Goal: Task Accomplishment & Management: Manage account settings

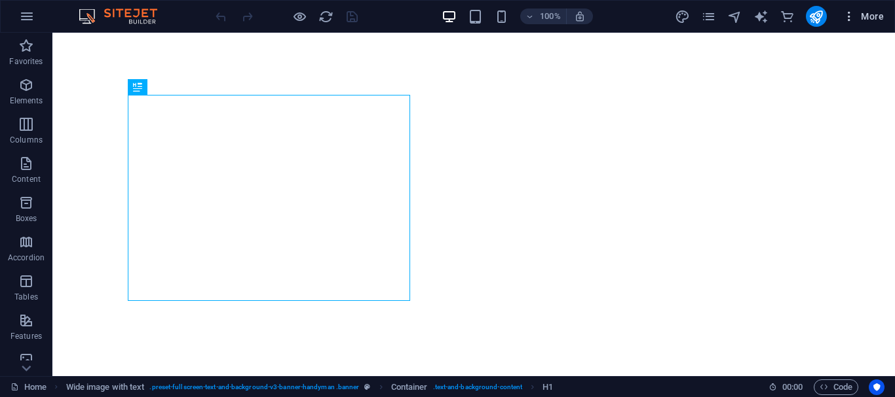
click at [868, 16] on span "More" at bounding box center [862, 16] width 41 height 13
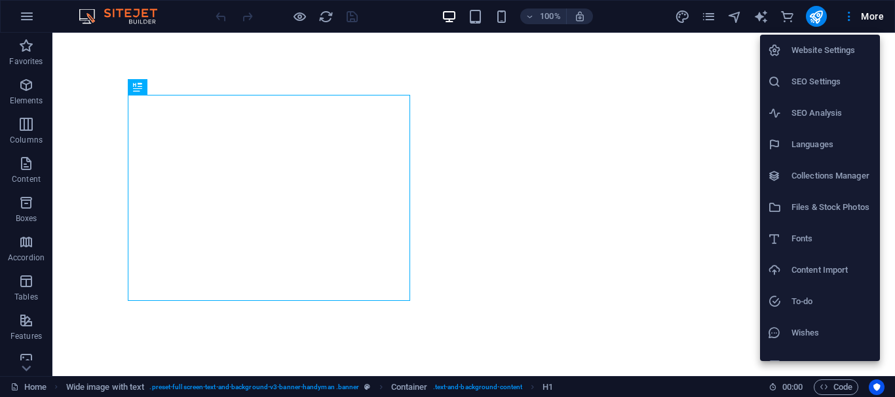
scroll to position [19, 0]
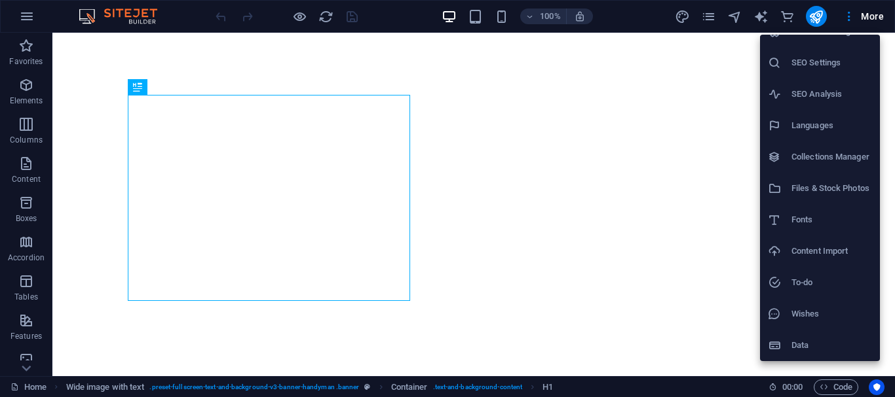
click at [806, 346] on h6 "Data" at bounding box center [831, 346] width 81 height 16
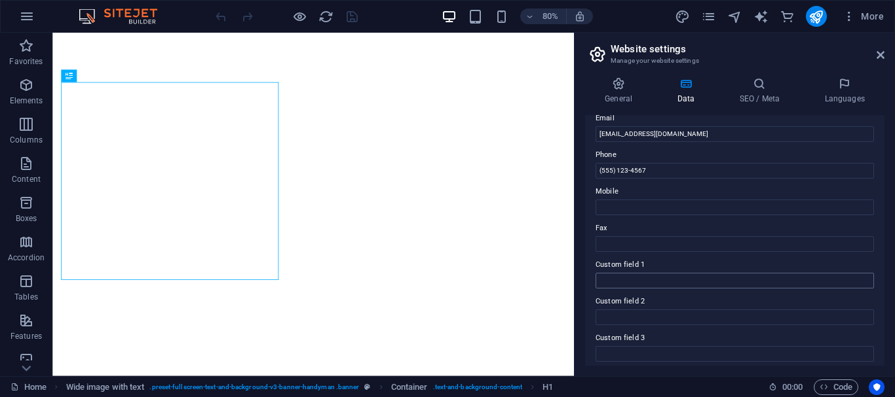
scroll to position [379, 0]
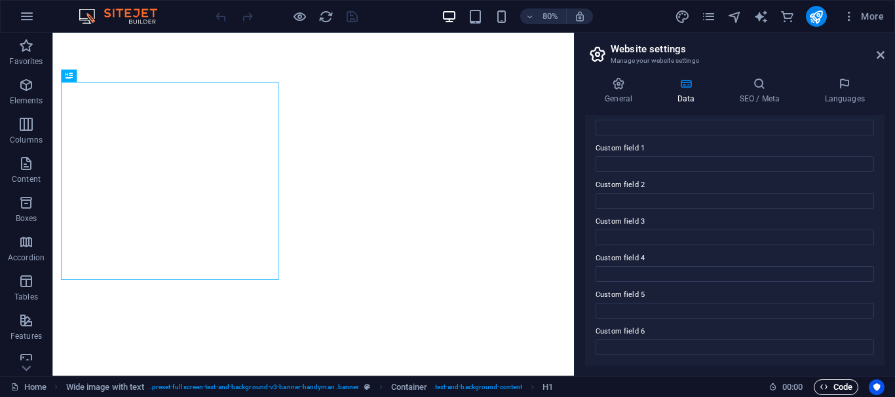
click at [840, 389] on span "Code" at bounding box center [835, 388] width 33 height 16
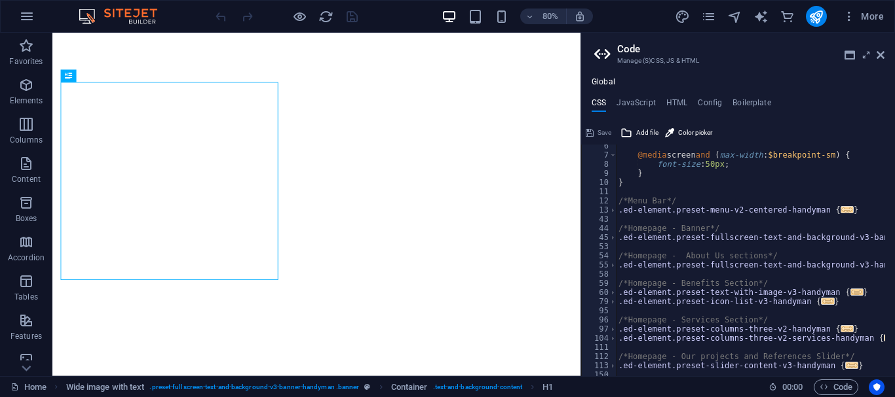
scroll to position [0, 0]
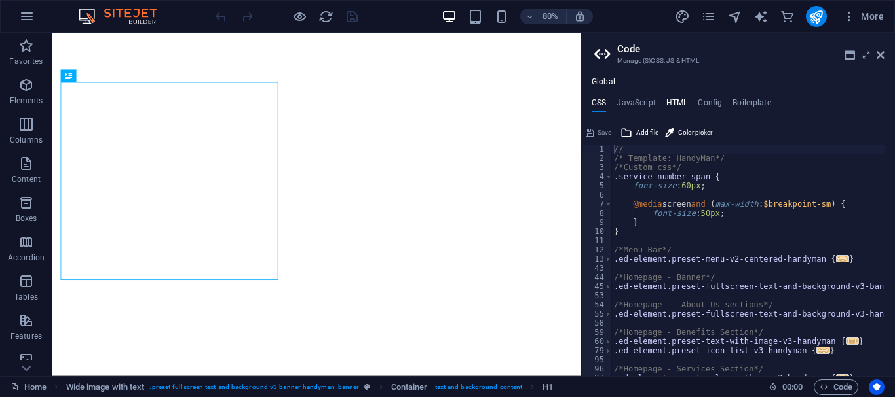
click at [676, 102] on h4 "HTML" at bounding box center [677, 105] width 22 height 14
type textarea "<a href="#main-content" class="wv-link-content button">Skip to main content</a>"
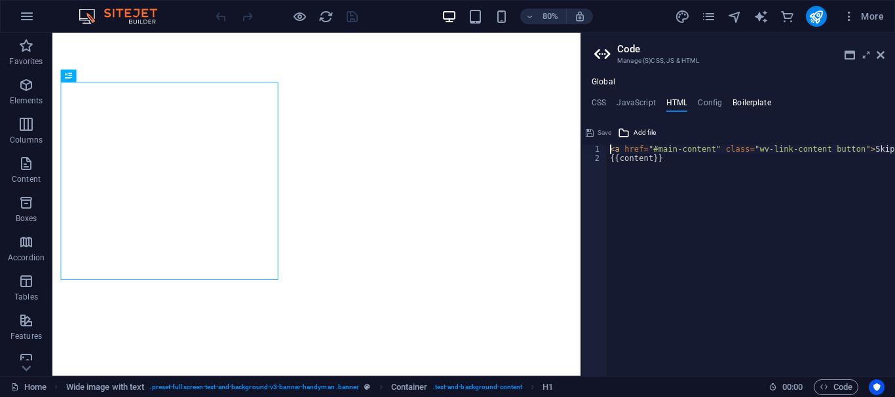
click at [760, 102] on h4 "Boilerplate" at bounding box center [751, 105] width 39 height 14
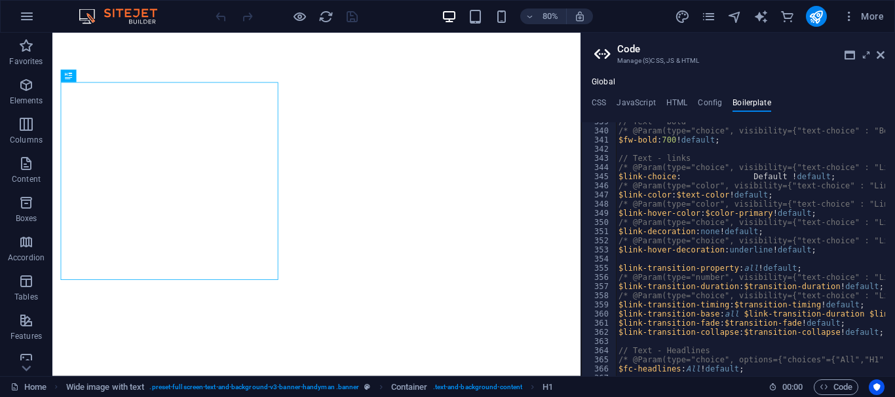
scroll to position [1746, 0]
click at [866, 60] on icon at bounding box center [866, 55] width 0 height 10
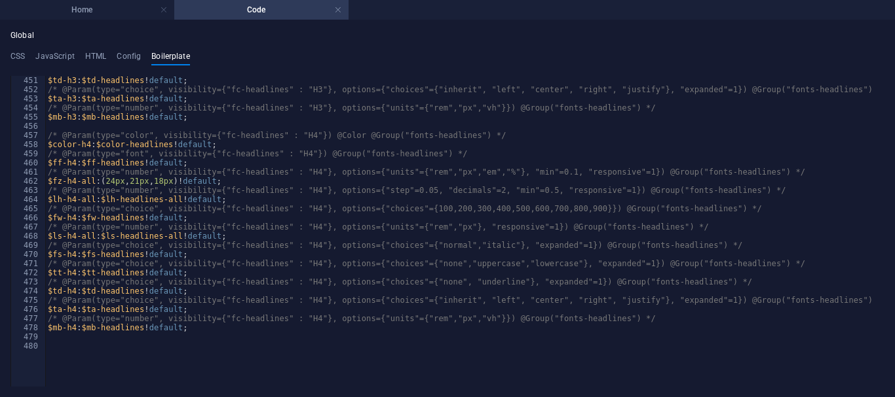
scroll to position [2343, 0]
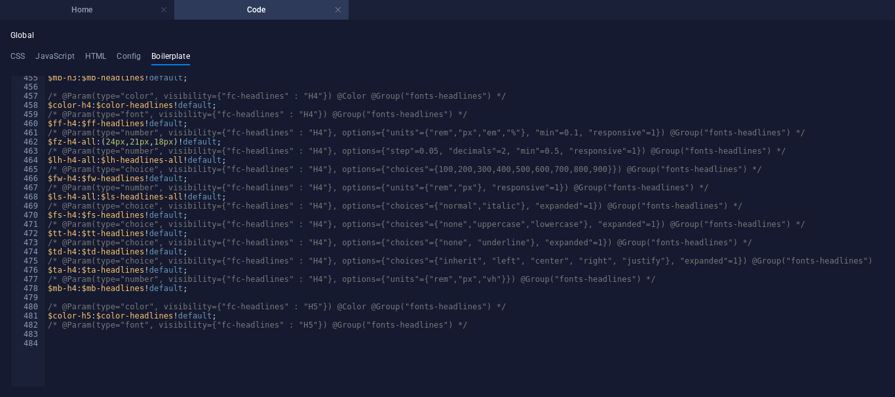
click at [316, 234] on div "$mb-h3 : $mb-headlines ! default ; /* @Param(type="color", visibility={"fc-head…" at bounding box center [630, 204] width 1170 height 263
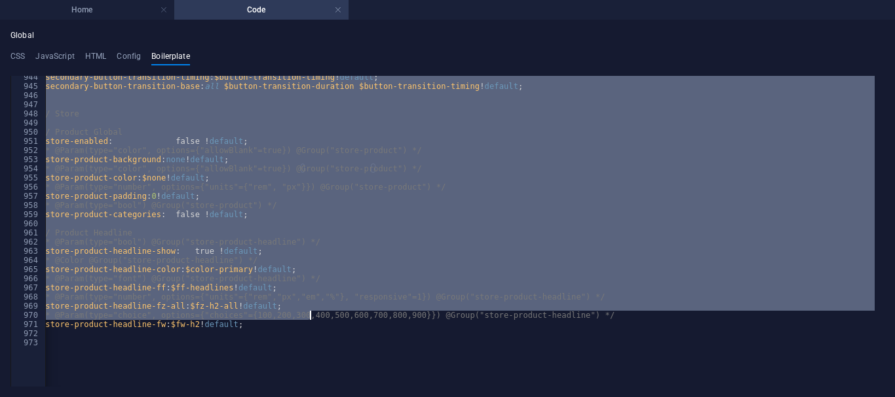
scroll to position [0, 0]
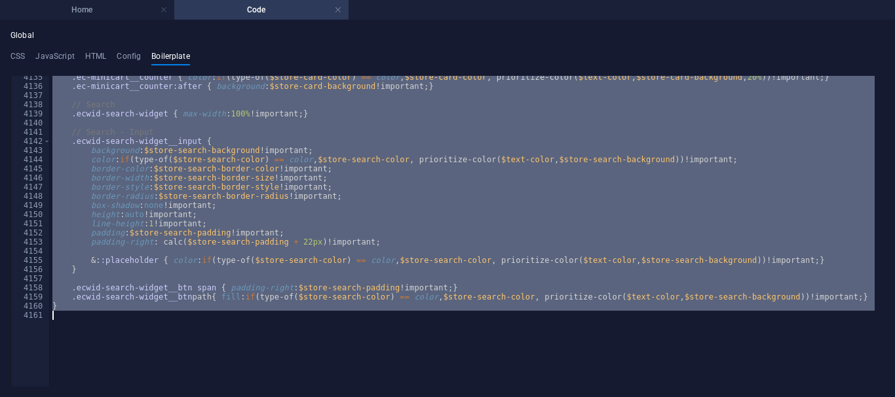
drag, startPoint x: 46, startPoint y: 81, endPoint x: 312, endPoint y: 400, distance: 416.1
click at [312, 397] on html "DCPRO Home Code Favorites Elements Columns Content Boxes Accordion Tables Featu…" at bounding box center [447, 198] width 895 height 397
type textarea "}"
click at [14, 58] on h4 "CSS" at bounding box center [17, 59] width 14 height 14
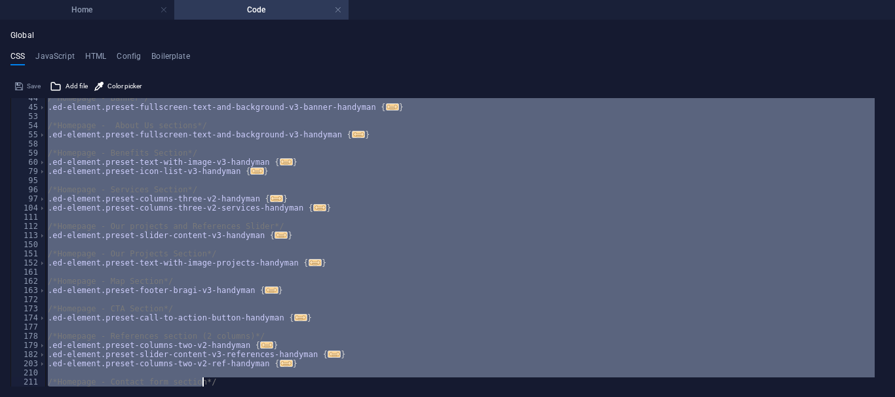
scroll to position [179, 0]
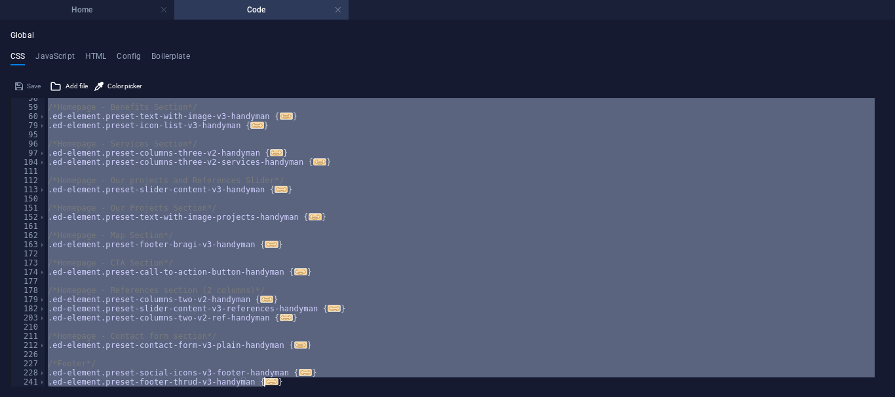
drag, startPoint x: 46, startPoint y: 102, endPoint x: 293, endPoint y: 401, distance: 388.0
click at [293, 397] on html "DCPRO Home Code Favorites Elements Columns Content Boxes Accordion Tables Featu…" at bounding box center [447, 198] width 895 height 397
type textarea "@include footer-thrud-v3($background: $color-user-1, $box-padding: (0rem 0rem 0…"
click at [59, 56] on h4 "JavaScript" at bounding box center [54, 59] width 39 height 14
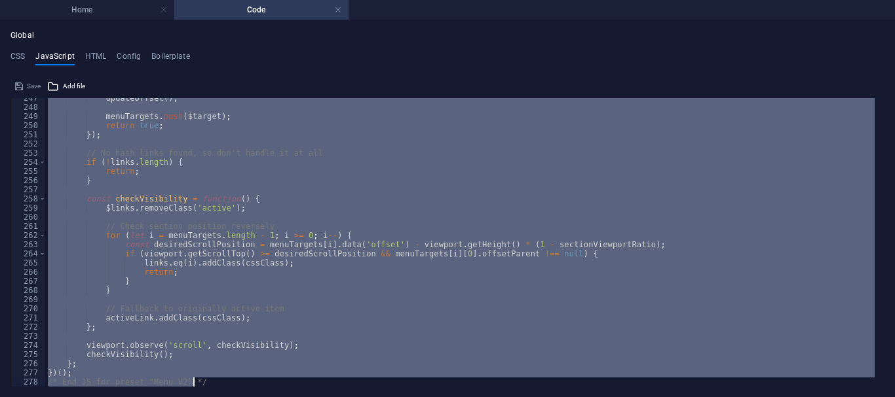
scroll to position [2260, 0]
drag, startPoint x: 45, startPoint y: 105, endPoint x: 282, endPoint y: 420, distance: 394.2
click at [282, 397] on html "DCPRO Home Code Favorites Elements Columns Content Boxes Accordion Tables Featu…" at bounding box center [447, 198] width 895 height 397
type textarea "})(); /* End JS for preset "Menu V2" */"
click at [91, 55] on h4 "HTML" at bounding box center [96, 59] width 22 height 14
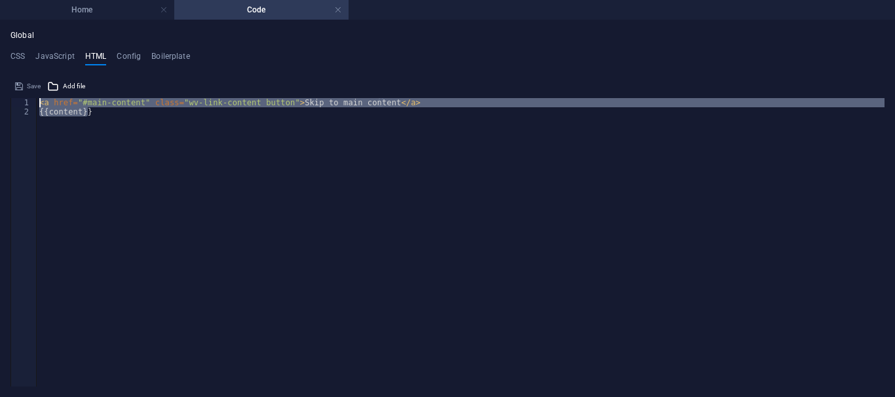
drag, startPoint x: 106, startPoint y: 120, endPoint x: 35, endPoint y: 103, distance: 72.6
click at [35, 103] on div "<a href="#main-content" class="wv-link-content button">Skip to main content</a>…" at bounding box center [447, 242] width 874 height 289
type textarea "<a href="#main-content" class="wv-link-content button">Skip to main content</a>…"
click at [126, 55] on h4 "Config" at bounding box center [129, 59] width 24 height 14
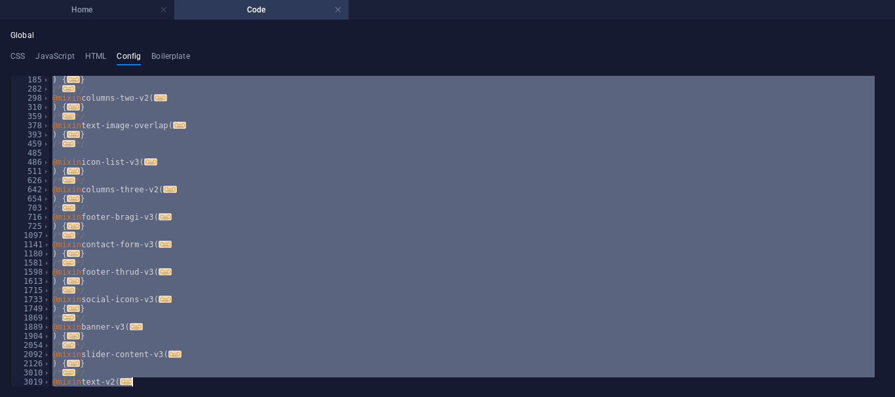
scroll to position [752, 0]
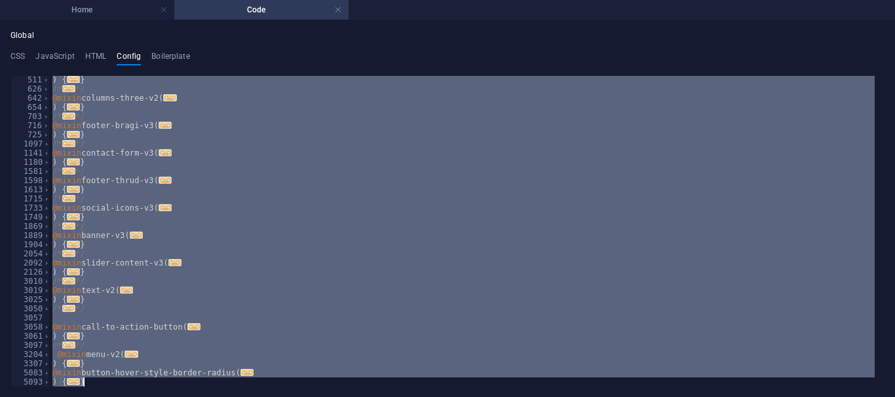
drag, startPoint x: 43, startPoint y: 81, endPoint x: 255, endPoint y: 423, distance: 403.2
click at [255, 397] on html "DCPRO Home Code Favorites Elements Columns Content Boxes Accordion Tables Featu…" at bounding box center [447, 198] width 895 height 397
type textarea "} }"
click at [170, 64] on h4 "Boilerplate" at bounding box center [170, 59] width 39 height 14
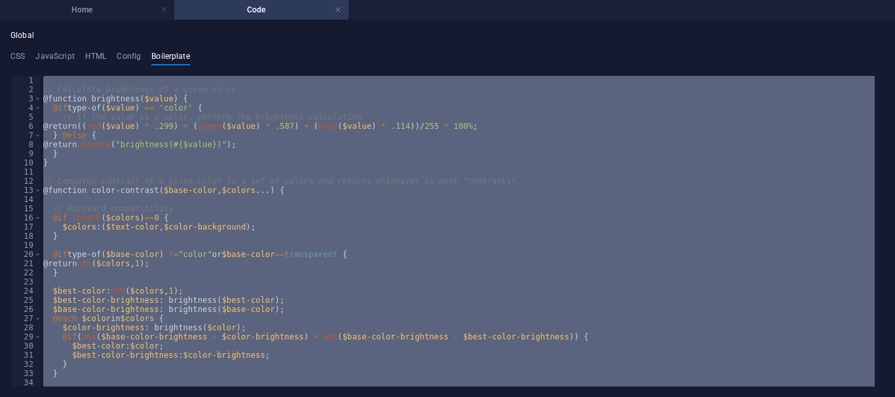
scroll to position [0, 0]
click at [244, 173] on div "// Calculate brightness of a given color. @function brightness ( $value ) { @if…" at bounding box center [458, 231] width 834 height 311
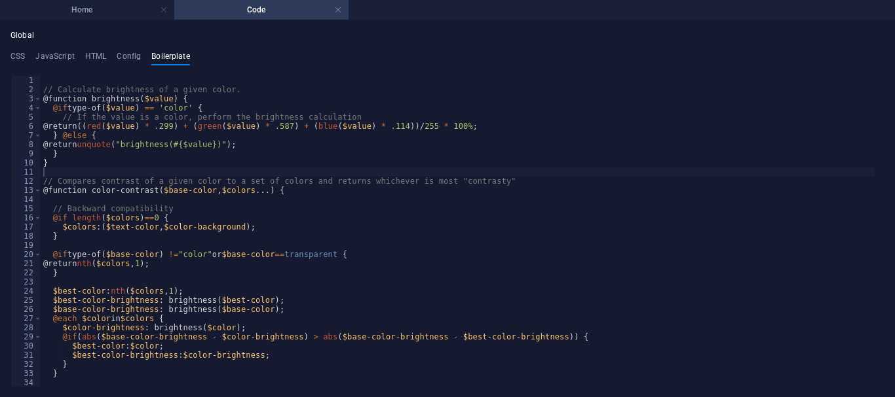
drag, startPoint x: 49, startPoint y: 56, endPoint x: 169, endPoint y: 210, distance: 195.6
click at [48, 55] on h4 "JavaScript" at bounding box center [54, 59] width 39 height 14
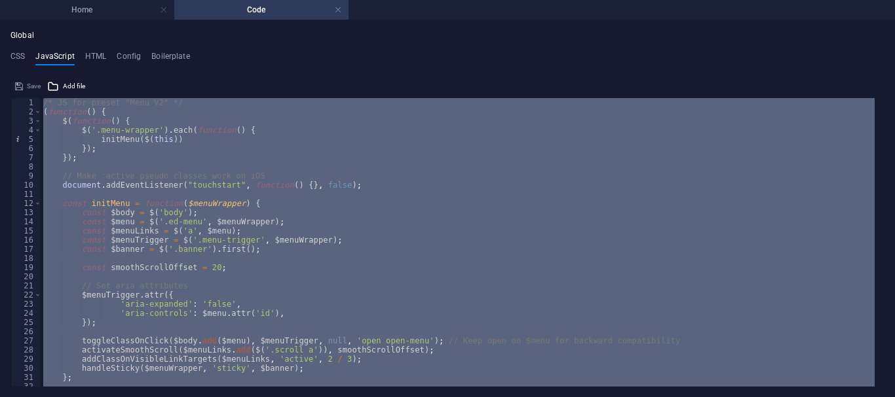
click at [356, 181] on div "/* JS for preset "Menu V2" */ ( function ( ) { $ ( function ( ) { $ ( '.menu-wr…" at bounding box center [458, 242] width 834 height 289
type textarea "// Make :active pseudo classes work on iOS"
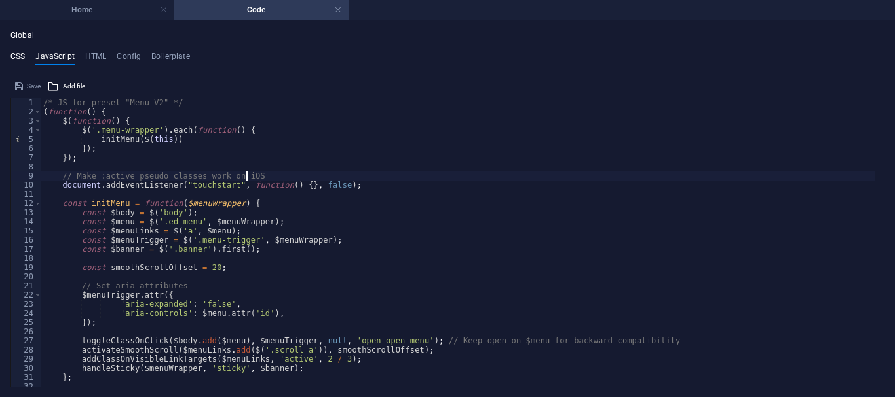
click at [16, 52] on h4 "CSS" at bounding box center [17, 59] width 14 height 14
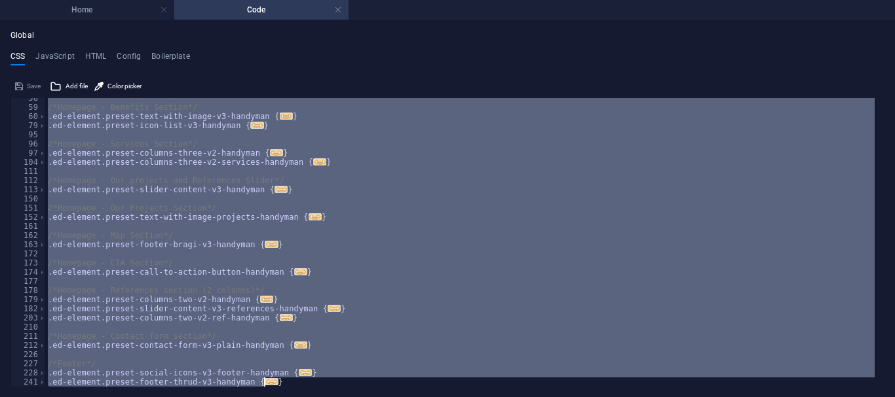
paste textarea
type textarea "}"
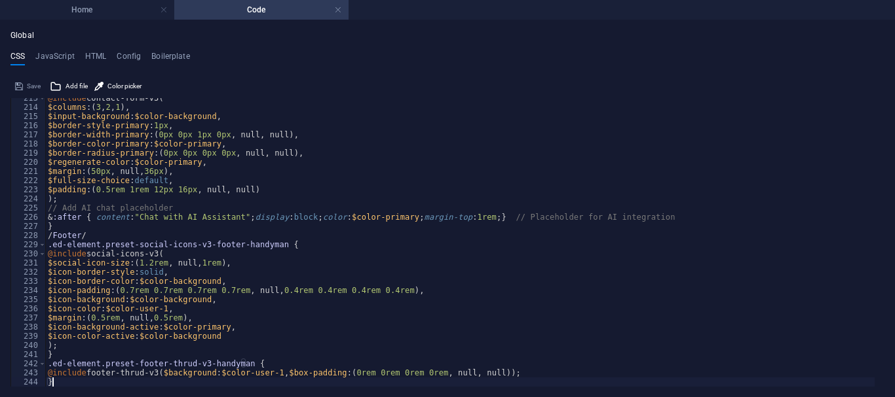
scroll to position [1948, 0]
click at [33, 86] on span "Save" at bounding box center [34, 87] width 14 height 16
click at [60, 56] on h4 "JavaScript" at bounding box center [54, 59] width 39 height 14
click at [50, 55] on h4 "JavaScript" at bounding box center [54, 59] width 39 height 14
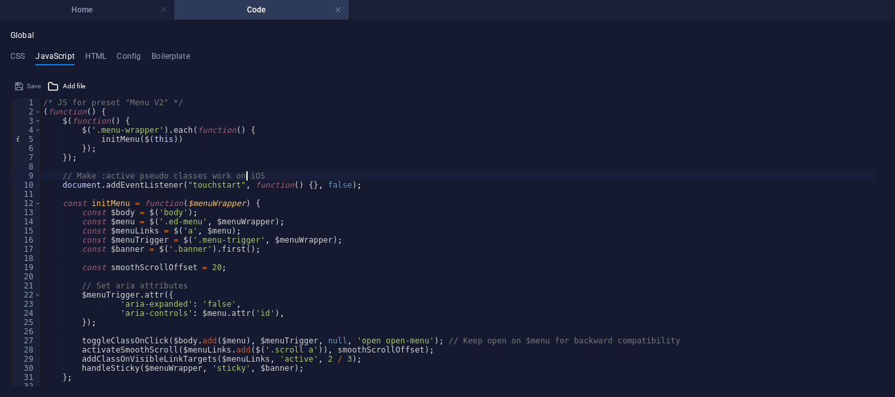
click at [44, 103] on div "/* JS for preset "Menu V2" */ ( function ( ) { $ ( function ( ) { $ ( '.menu-wr…" at bounding box center [458, 251] width 834 height 307
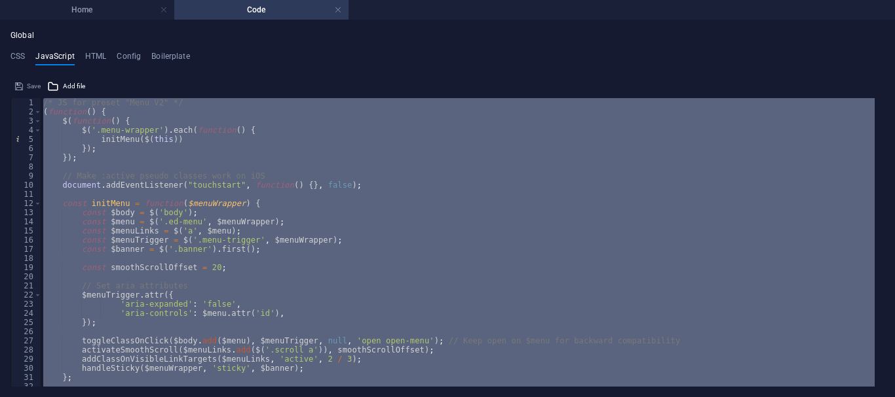
paste textarea
type textarea "/* End JS for preset "Menu V2" */"
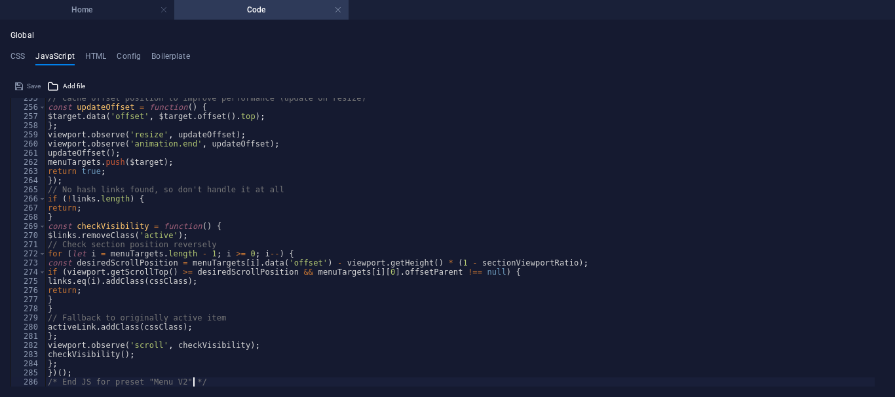
scroll to position [2333, 0]
click at [31, 85] on span "Save" at bounding box center [34, 87] width 14 height 16
click at [98, 58] on h4 "HTML" at bounding box center [96, 59] width 22 height 14
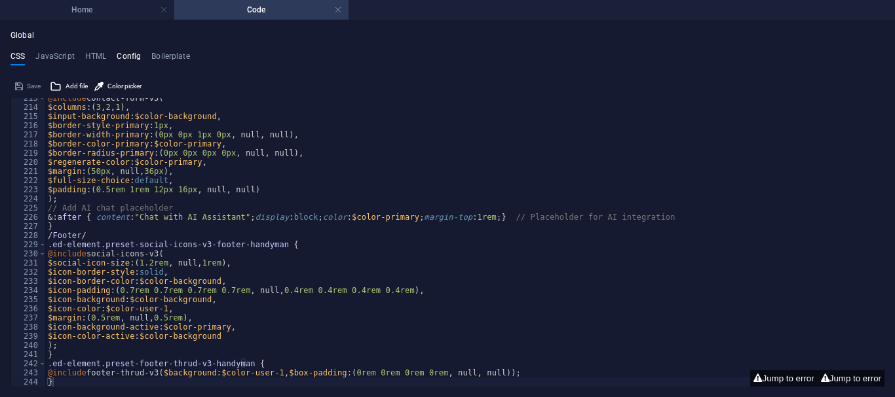
click at [130, 58] on h4 "Config" at bounding box center [129, 59] width 24 height 14
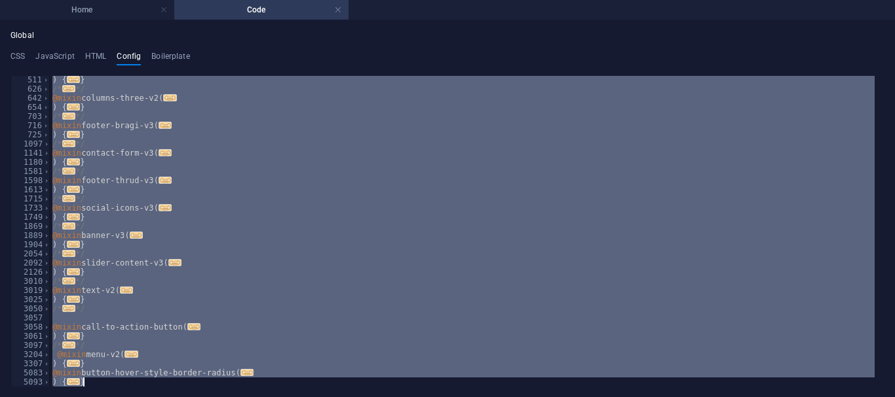
paste textarea "// End of improved code"
type textarea "// End of improved code"
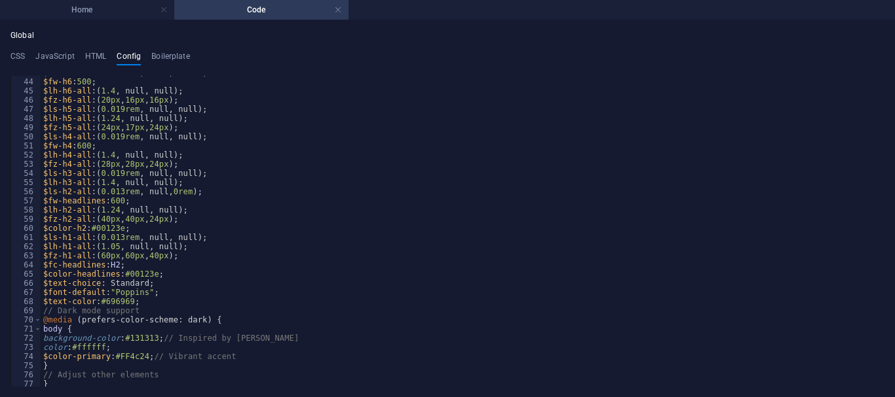
scroll to position [432, 0]
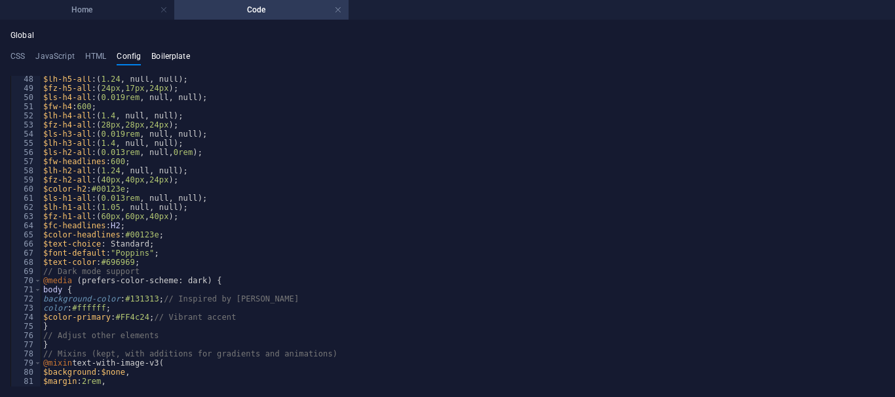
click at [168, 55] on h4 "Boilerplate" at bounding box center [170, 59] width 39 height 14
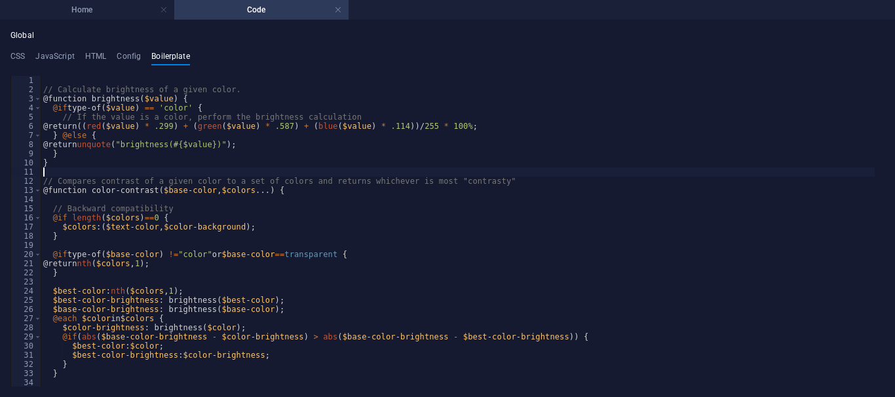
click at [46, 81] on div "// Calculate brightness of a given color. @function brightness ( $value ) { @if…" at bounding box center [626, 236] width 1170 height 320
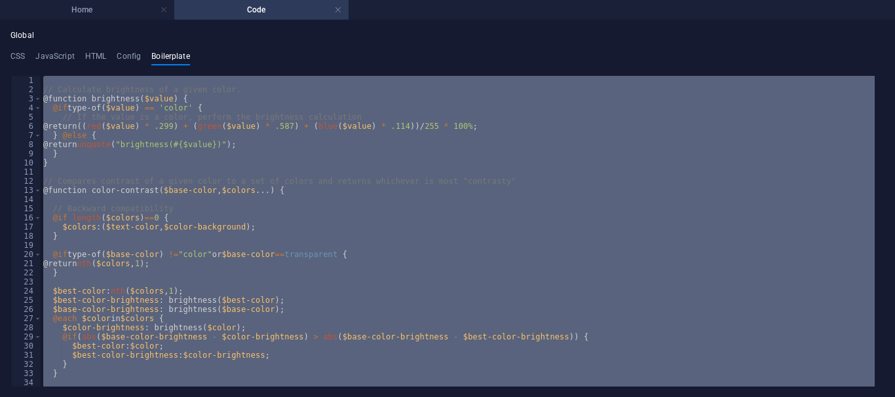
click at [192, 152] on div "// Calculate brightness of a given color. @function brightness ( $value ) { @if…" at bounding box center [458, 231] width 834 height 311
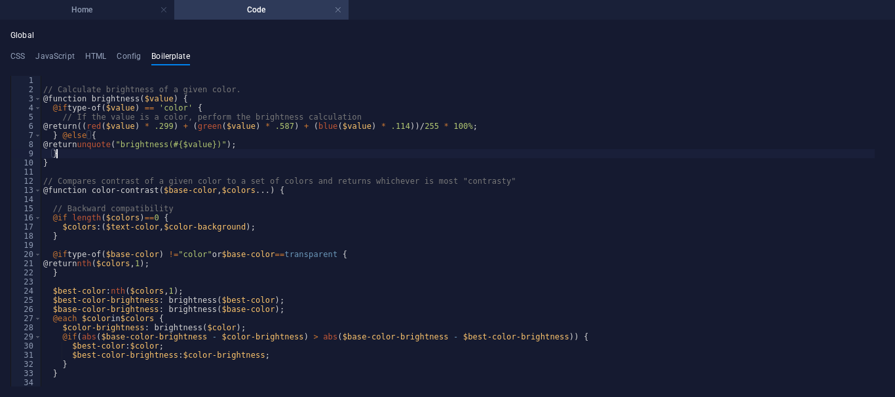
click at [43, 86] on div "// Calculate brightness of a given color. @function brightness ( $value ) { @if…" at bounding box center [626, 236] width 1170 height 320
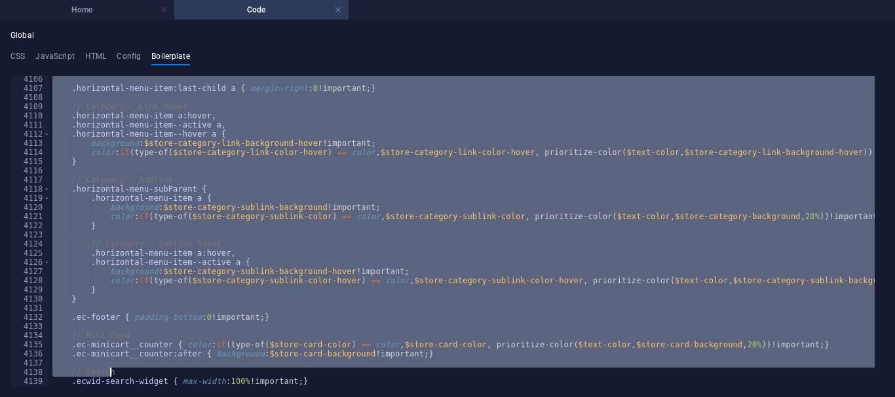
scroll to position [21157, 0]
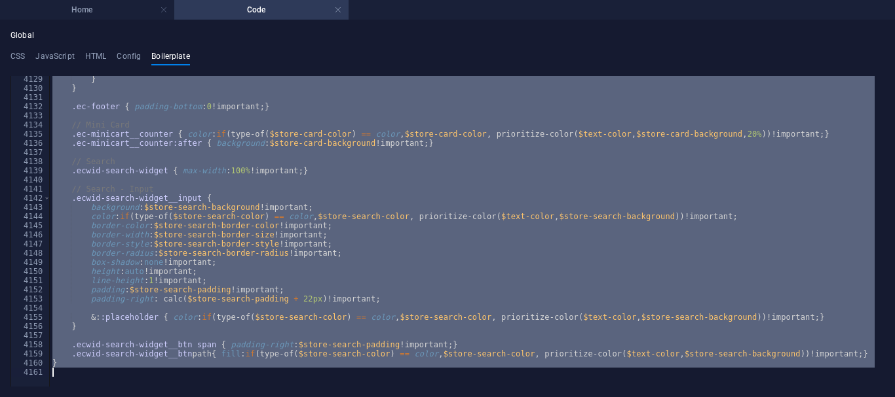
drag, startPoint x: 44, startPoint y: 79, endPoint x: 348, endPoint y: 423, distance: 458.8
click at [348, 397] on html "DCPRO Home Code Favorites Elements Columns Content Boxes Accordion Tables Featu…" at bounding box center [447, 198] width 895 height 397
type textarea "}"
click at [185, 155] on div "} } .ec-footer { padding-bottom : 0 !important; } // Mini Card .ec-minicart__co…" at bounding box center [462, 231] width 824 height 311
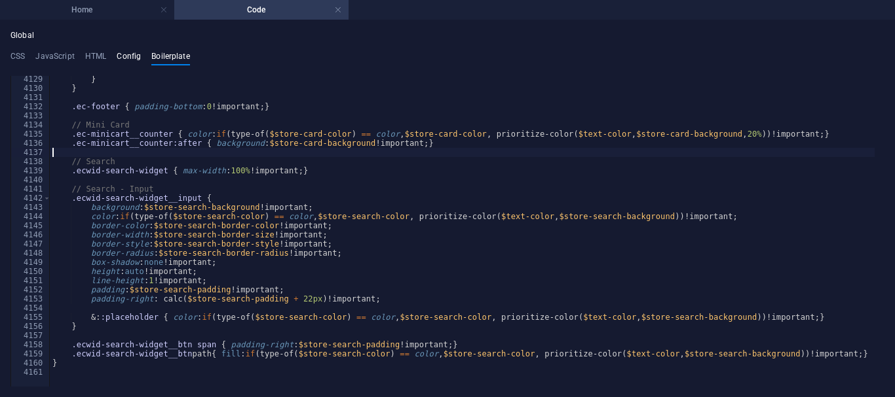
click at [126, 59] on h4 "Config" at bounding box center [129, 59] width 24 height 14
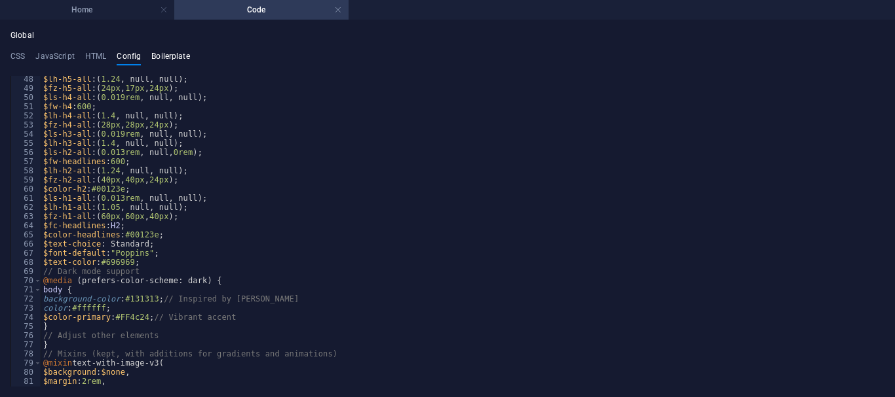
click at [173, 60] on h4 "Boilerplate" at bounding box center [170, 59] width 39 height 14
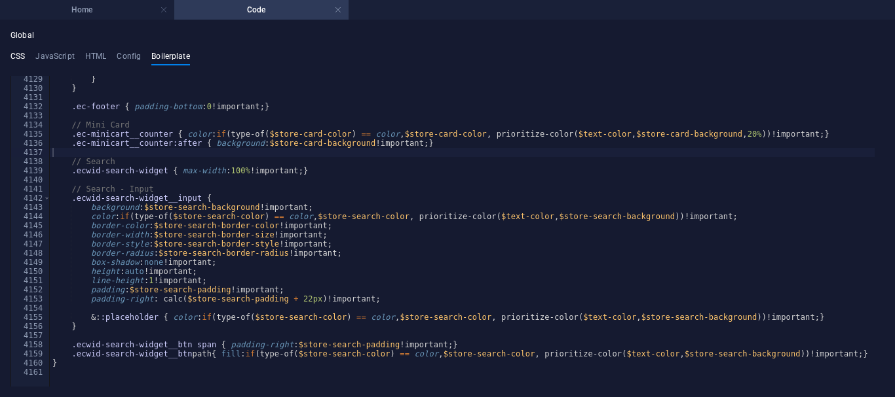
click at [20, 56] on h4 "CSS" at bounding box center [17, 59] width 14 height 14
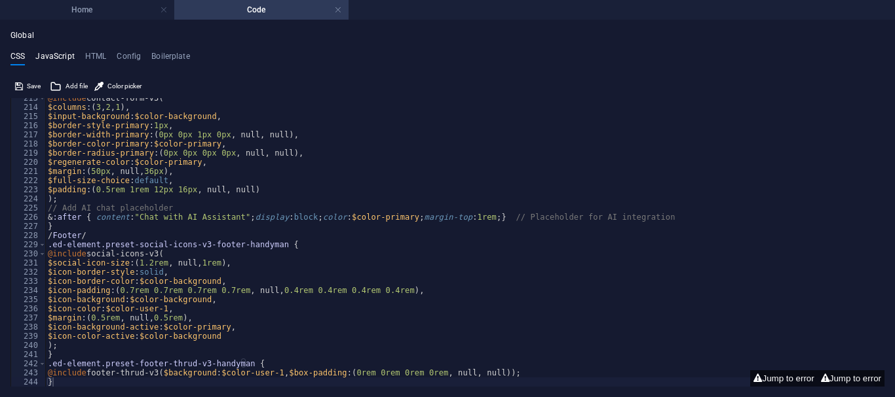
click at [48, 56] on h4 "JavaScript" at bounding box center [54, 59] width 39 height 14
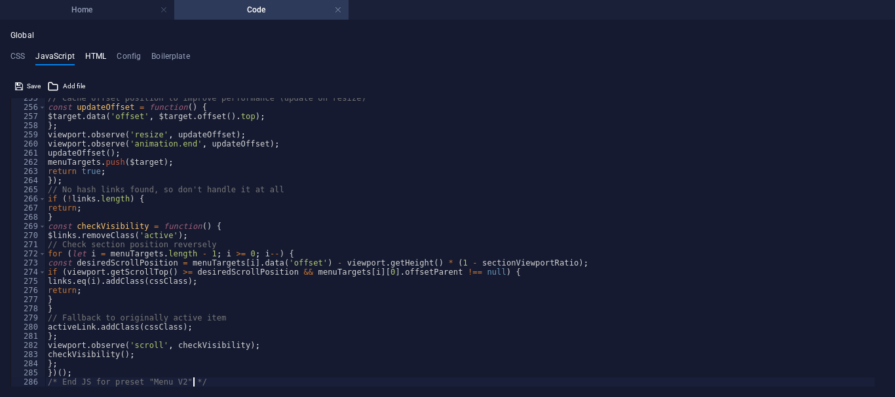
click at [100, 56] on h4 "HTML" at bounding box center [96, 59] width 22 height 14
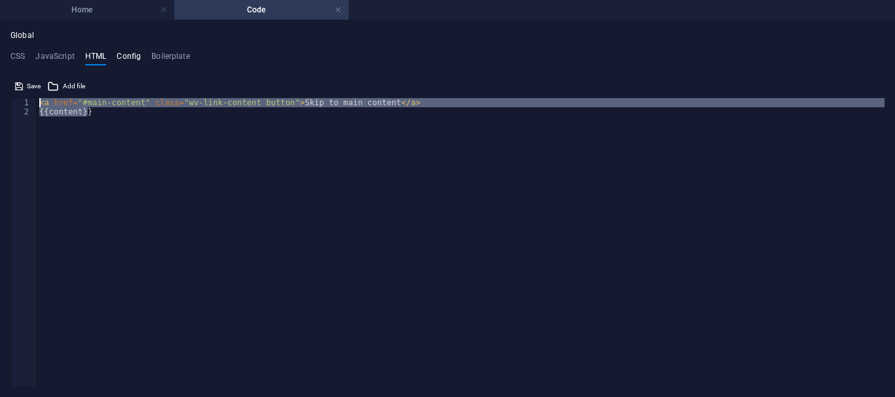
click at [122, 52] on h4 "Config" at bounding box center [129, 59] width 24 height 14
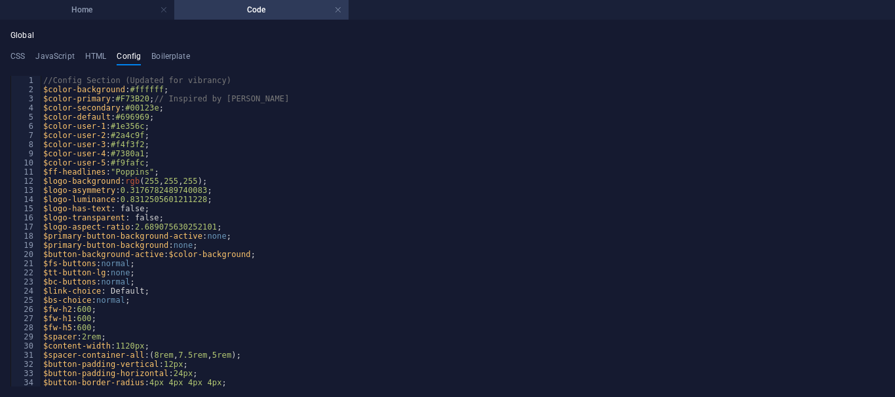
scroll to position [0, 0]
click at [254, 182] on div "//Config Section (Updated for vibrancy) $color-background : #ffffff ; $color-pr…" at bounding box center [458, 240] width 834 height 329
type textarea "$logo-background: rgb(255,255,255);"
click at [92, 9] on h4 "Home" at bounding box center [87, 10] width 174 height 14
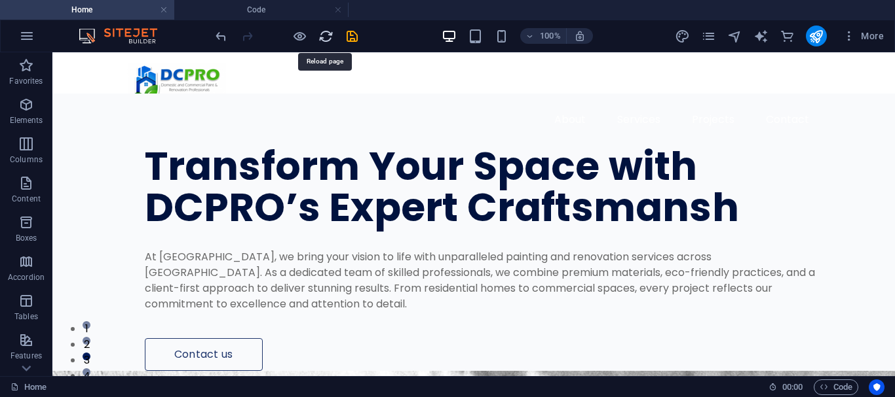
drag, startPoint x: 324, startPoint y: 35, endPoint x: 320, endPoint y: 43, distance: 9.1
click at [323, 35] on icon "reload" at bounding box center [325, 36] width 15 height 15
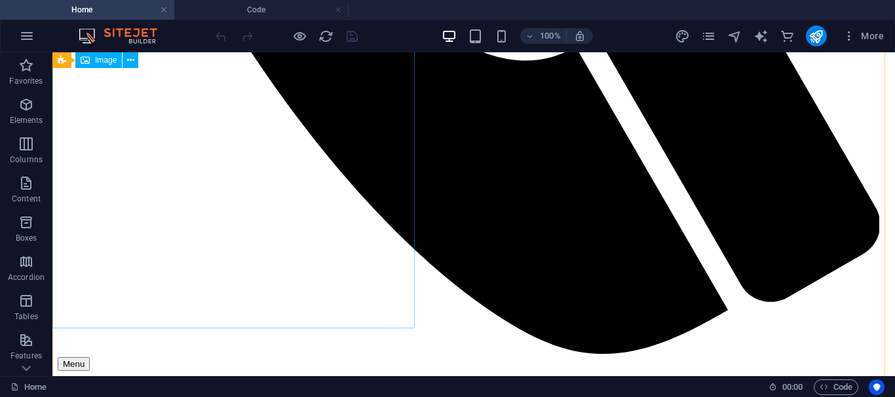
scroll to position [1637, 0]
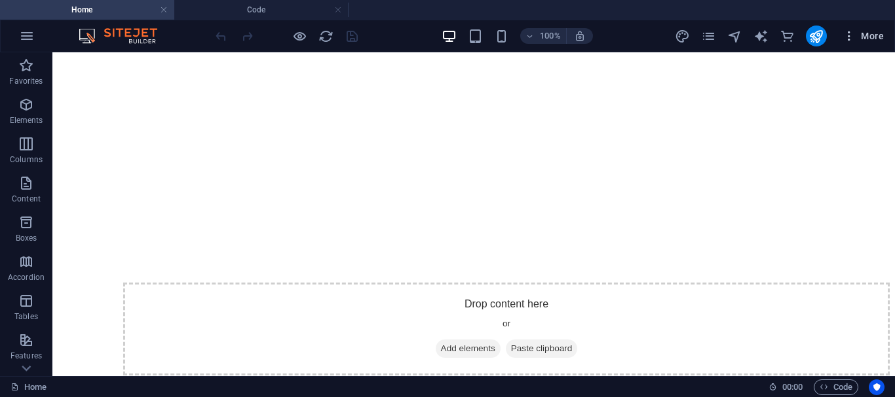
click at [869, 36] on span "More" at bounding box center [862, 35] width 41 height 13
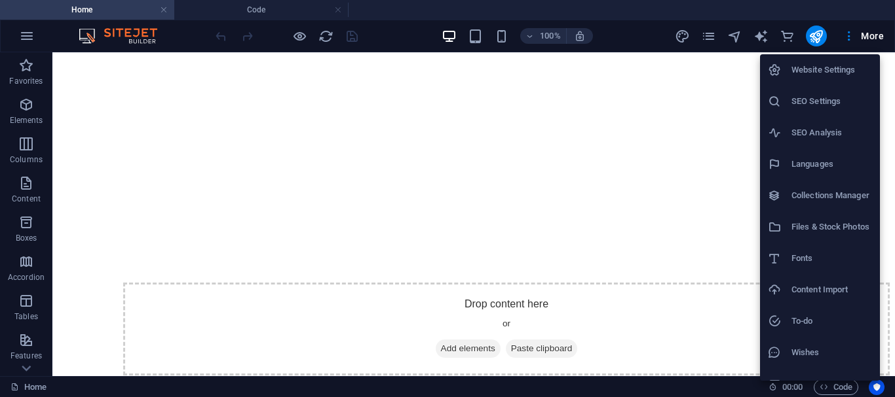
scroll to position [19, 0]
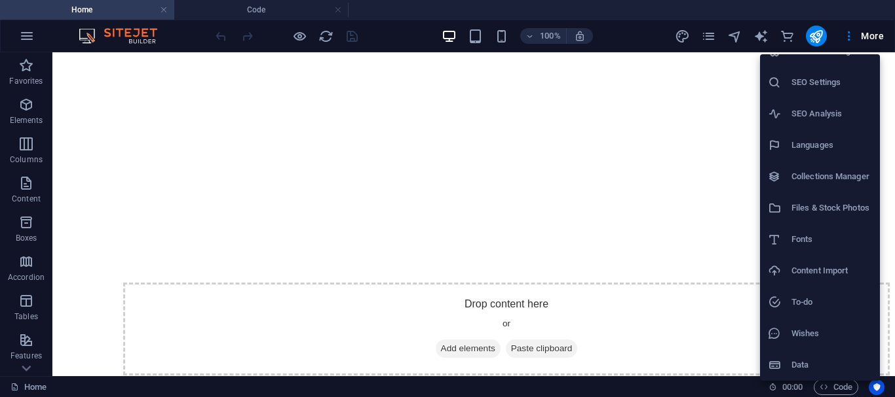
drag, startPoint x: 832, startPoint y: 388, endPoint x: 799, endPoint y: 388, distance: 33.4
click at [832, 388] on div at bounding box center [447, 198] width 895 height 397
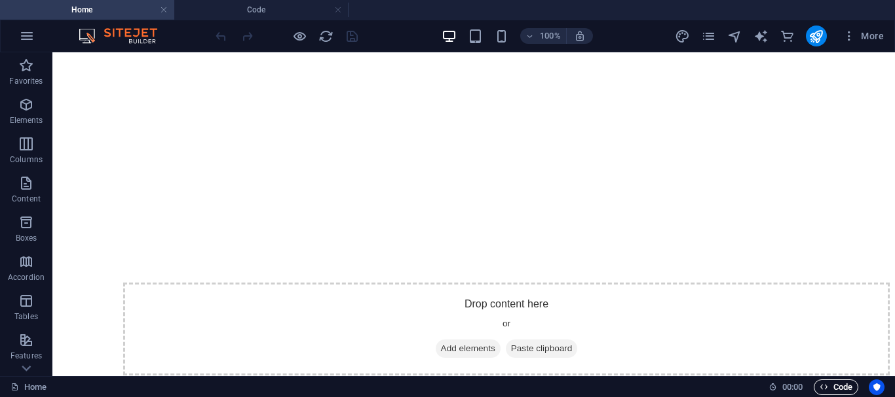
click at [832, 386] on span "Code" at bounding box center [835, 388] width 33 height 16
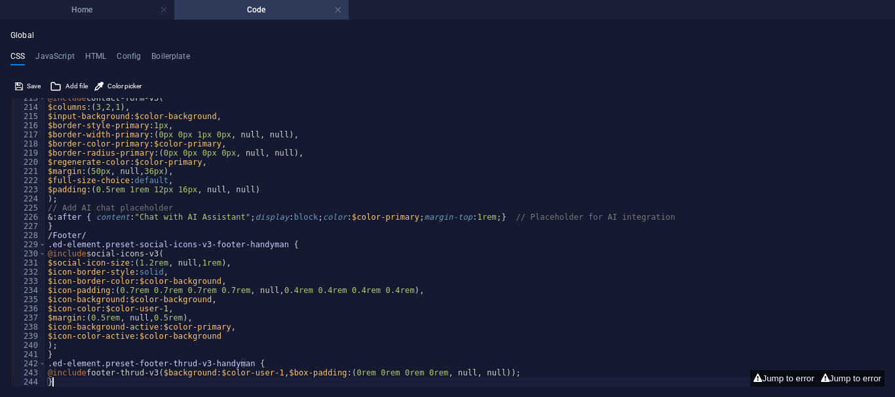
scroll to position [0, 0]
click at [174, 50] on div "Global CSS JavaScript HTML Config Boilerplate } 213 214 215 216 217 218 219 220…" at bounding box center [447, 209] width 874 height 356
click at [174, 60] on h4 "Boilerplate" at bounding box center [170, 59] width 39 height 14
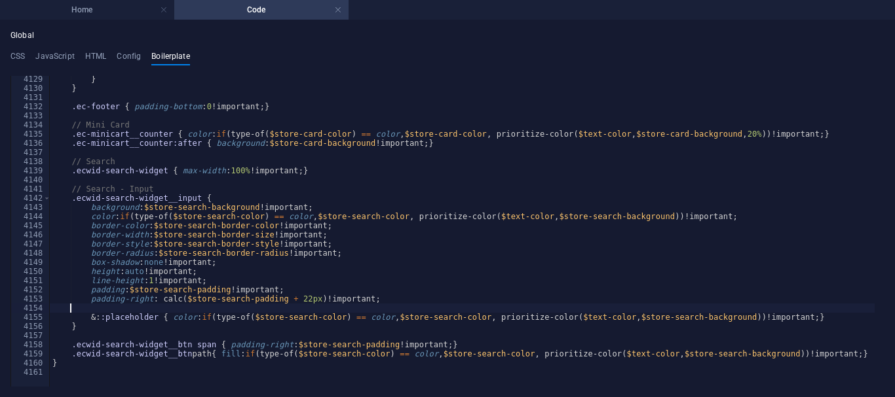
click at [183, 308] on div "} } .ec-footer { padding-bottom : 0 !important; } // Mini Card .ec-minicart__co…" at bounding box center [635, 235] width 1170 height 320
click at [26, 54] on ul "CSS JavaScript HTML Config Boilerplate" at bounding box center [447, 59] width 874 height 14
click at [22, 56] on h4 "CSS" at bounding box center [17, 59] width 14 height 14
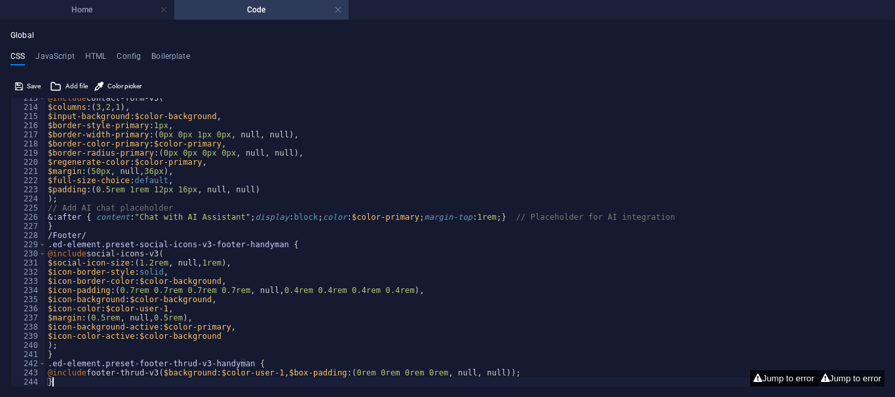
click at [790, 380] on button "Jump to error" at bounding box center [783, 379] width 67 height 16
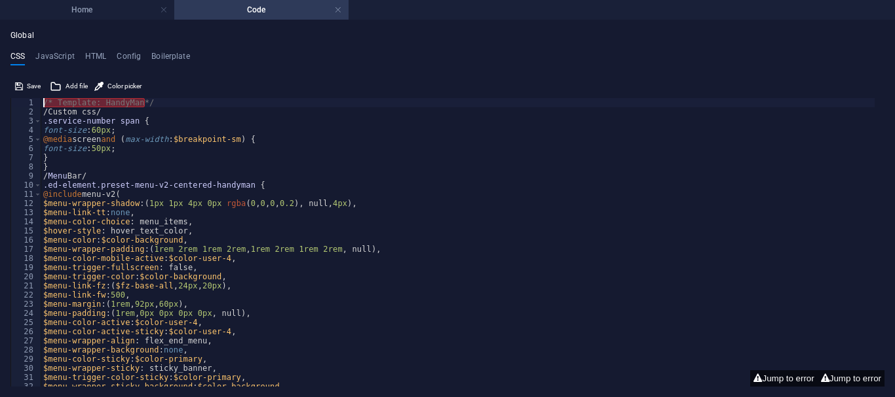
type textarea "* Template: HandyMan*/"
drag, startPoint x: 149, startPoint y: 103, endPoint x: 35, endPoint y: 101, distance: 114.0
click at [35, 101] on div "* Template: HandyMan*/ 1 2 3 4 5 6 7 8 9 10 11 12 13 14 15 16 17 18 19 20 21 22…" at bounding box center [447, 242] width 874 height 289
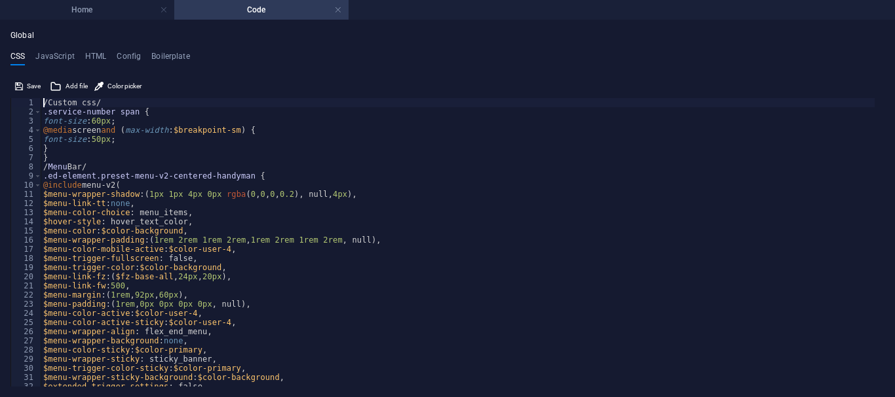
click at [304, 188] on div "/Custom css/ .service-number span { font-size : 60px ; @media screen and ( max-…" at bounding box center [458, 251] width 834 height 307
click at [29, 86] on span "Save" at bounding box center [34, 87] width 14 height 16
type textarea "}"
click at [239, 147] on div "/Custom css/ .service-number span { font-size : 60px ; @media screen and ( max-…" at bounding box center [458, 251] width 834 height 307
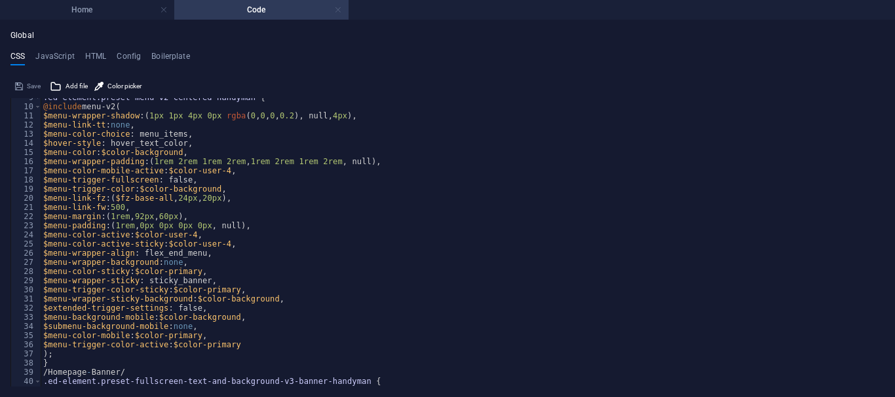
drag, startPoint x: 339, startPoint y: 9, endPoint x: 192, endPoint y: 16, distance: 146.9
click at [339, 9] on link at bounding box center [338, 10] width 8 height 12
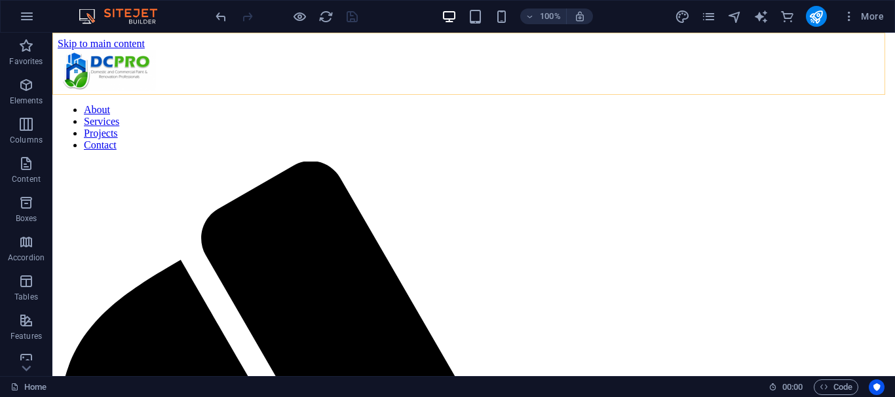
scroll to position [1637, 0]
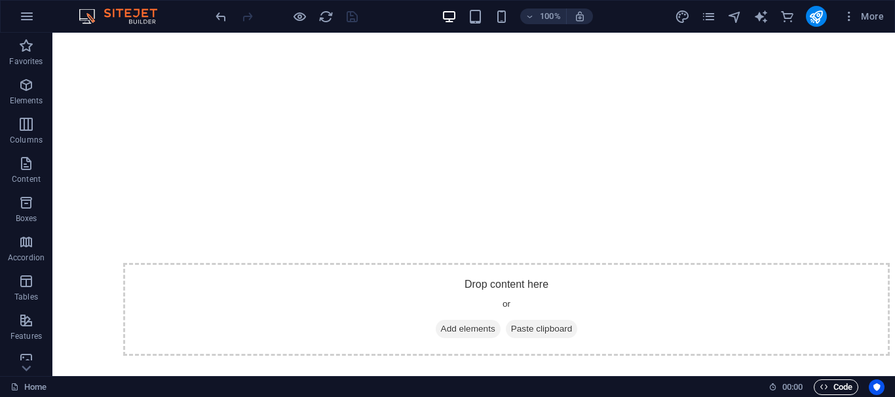
drag, startPoint x: 834, startPoint y: 386, endPoint x: 473, endPoint y: 300, distance: 371.0
click at [834, 386] on span "Code" at bounding box center [835, 388] width 33 height 16
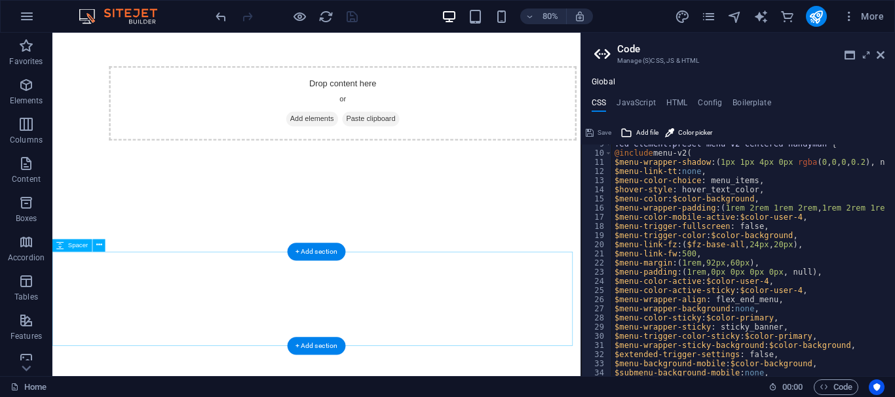
scroll to position [79, 0]
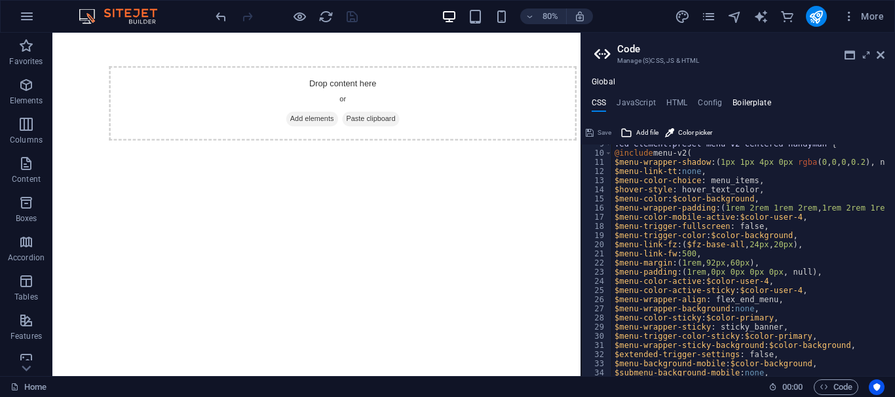
click at [743, 102] on h4 "Boilerplate" at bounding box center [751, 105] width 39 height 14
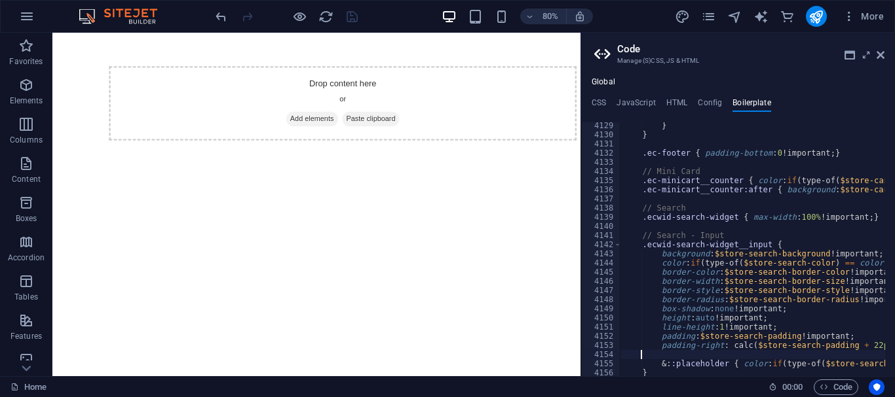
scroll to position [21214, 0]
type textarea "// Search"
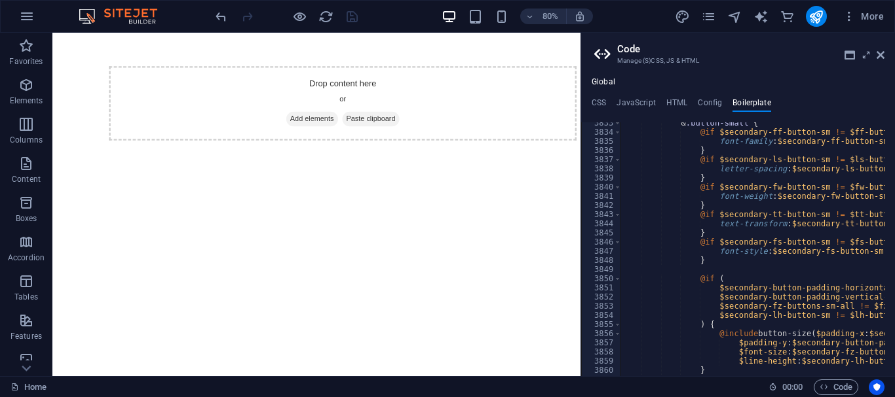
scroll to position [19675, 0]
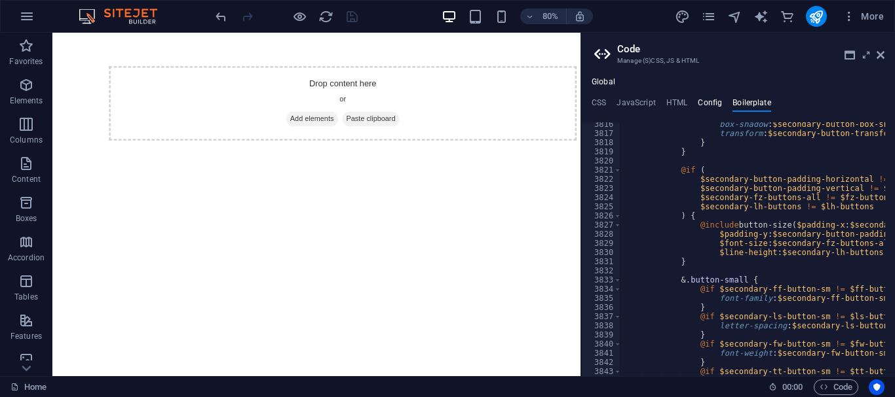
click at [711, 102] on h4 "Config" at bounding box center [709, 105] width 24 height 14
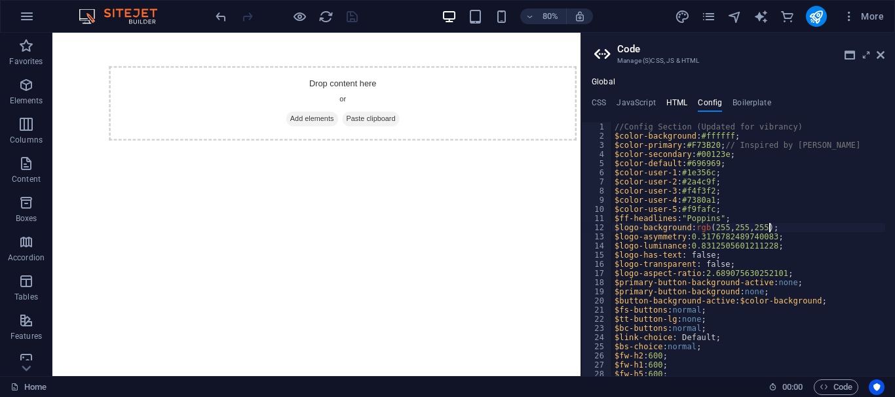
click at [672, 99] on h4 "HTML" at bounding box center [677, 105] width 22 height 14
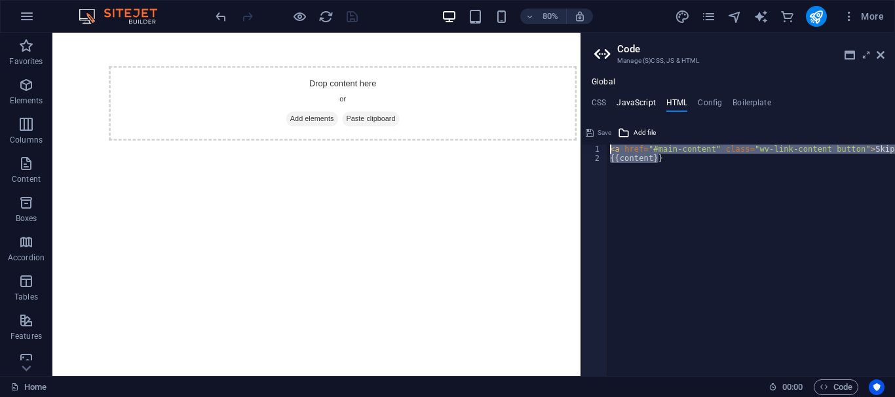
click at [633, 98] on h4 "JavaScript" at bounding box center [635, 105] width 39 height 14
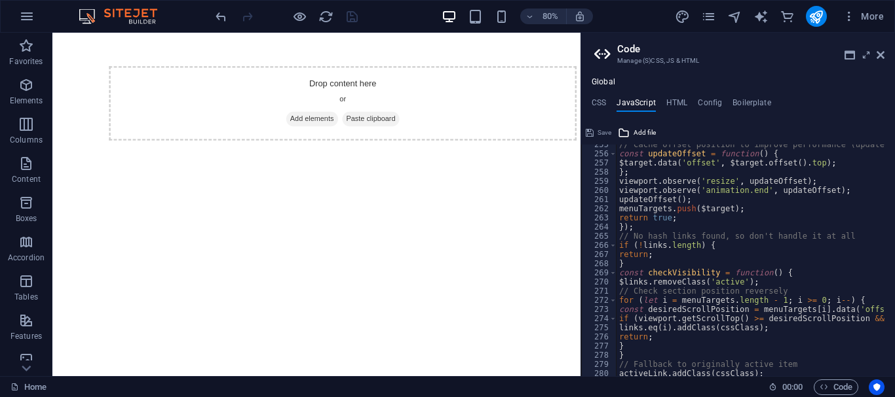
scroll to position [2333, 0]
click at [676, 102] on h4 "HTML" at bounding box center [677, 105] width 22 height 14
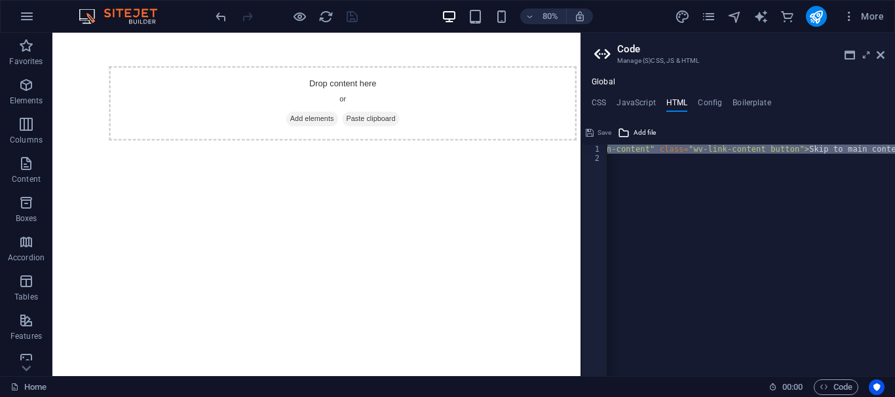
scroll to position [0, 0]
click at [699, 181] on div "< a href = "#main-content" class = "wv-link-content button" > Skip to main cont…" at bounding box center [750, 261] width 287 height 232
type textarea "{{content}}"
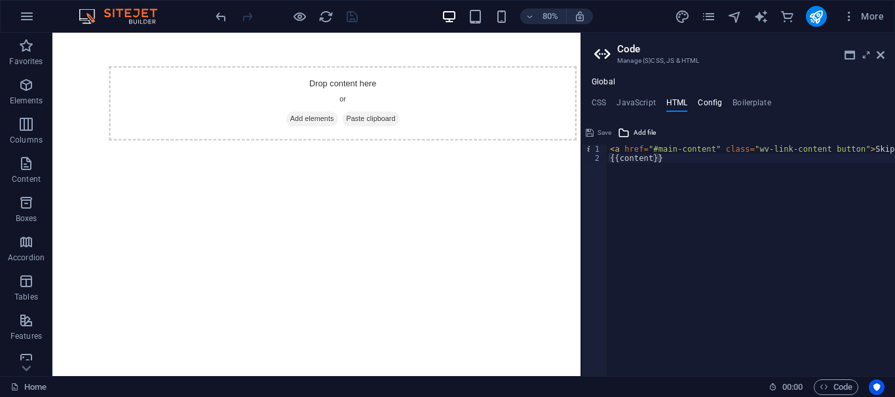
click at [712, 102] on h4 "Config" at bounding box center [709, 105] width 24 height 14
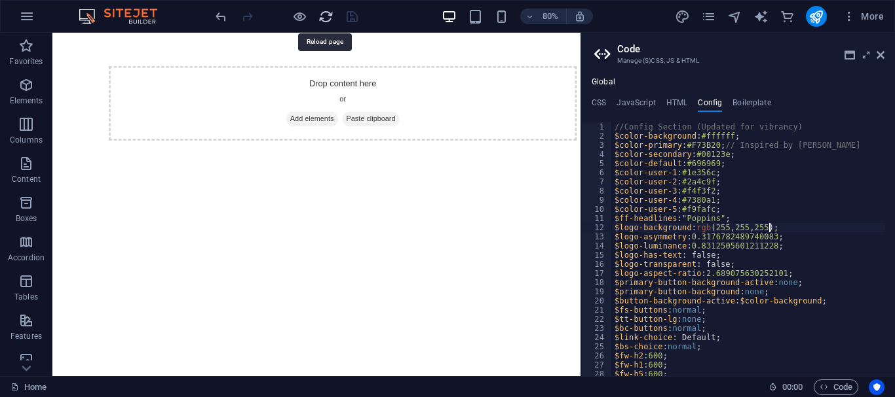
click at [323, 14] on icon "reload" at bounding box center [325, 16] width 15 height 15
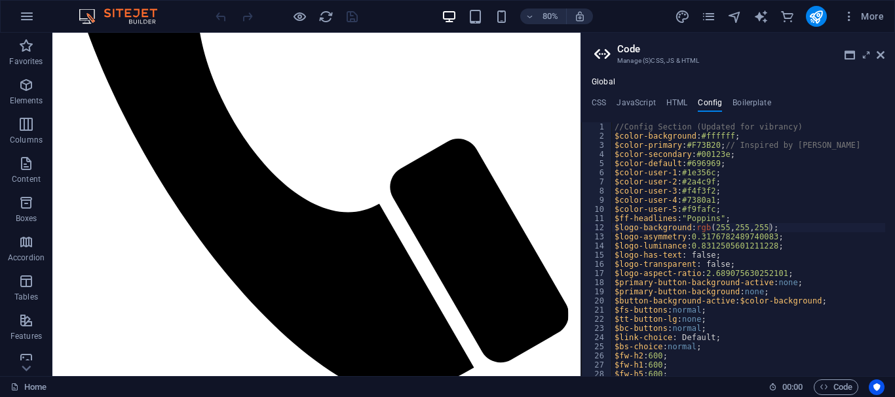
scroll to position [458, 0]
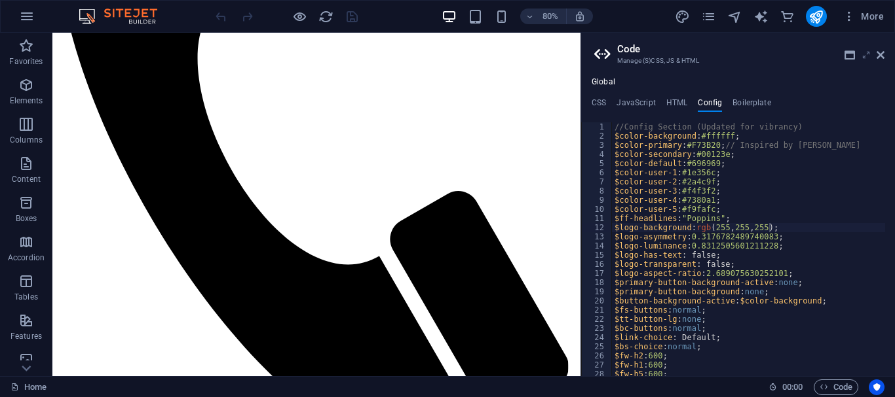
click at [866, 59] on icon at bounding box center [866, 55] width 0 height 10
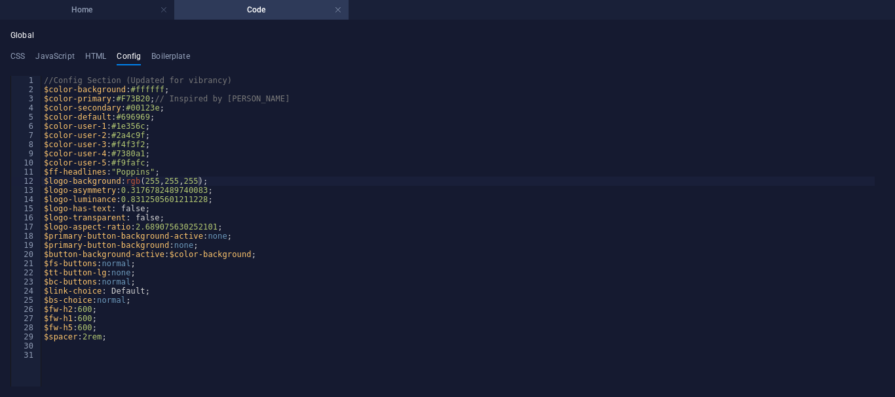
scroll to position [0, 0]
type textarea "$button-background-active: $color-background;"
click at [105, 251] on div "//Config Section (Updated for vibrancy) $color-background : #ffffff ; $color-pr…" at bounding box center [457, 212] width 833 height 272
click at [179, 56] on h4 "Boilerplate" at bounding box center [170, 59] width 39 height 14
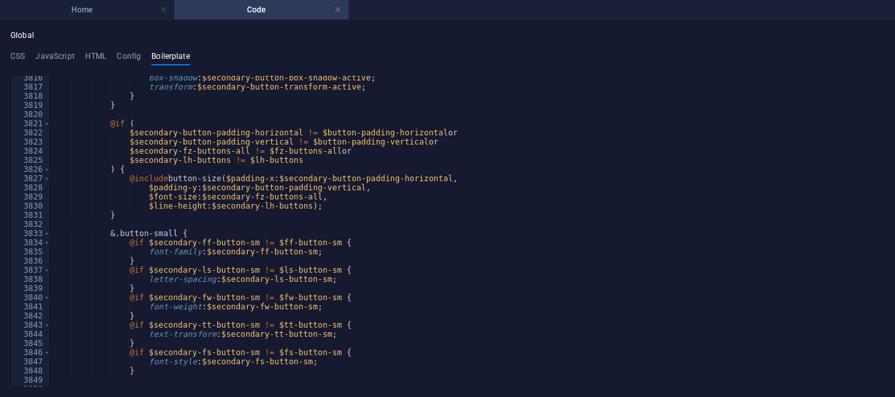
scroll to position [19675, 0]
click at [202, 156] on div "box-shadow : $secondary-button-box-shadow-active ; transform : $secondary-butto…" at bounding box center [635, 233] width 1170 height 320
click at [249, 191] on div "box-shadow : $secondary-button-box-shadow-active ; transform : $secondary-butto…" at bounding box center [635, 233] width 1170 height 320
drag, startPoint x: 249, startPoint y: 193, endPoint x: 249, endPoint y: 202, distance: 8.5
click at [249, 194] on div "box-shadow : $secondary-button-box-shadow-active ; transform : $secondary-butto…" at bounding box center [635, 233] width 1170 height 320
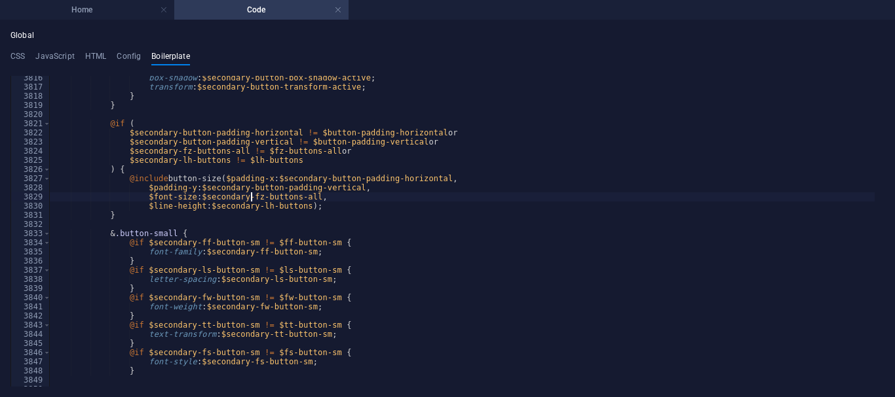
type textarea "$font-size: $secondary-fz-buttons-all,"
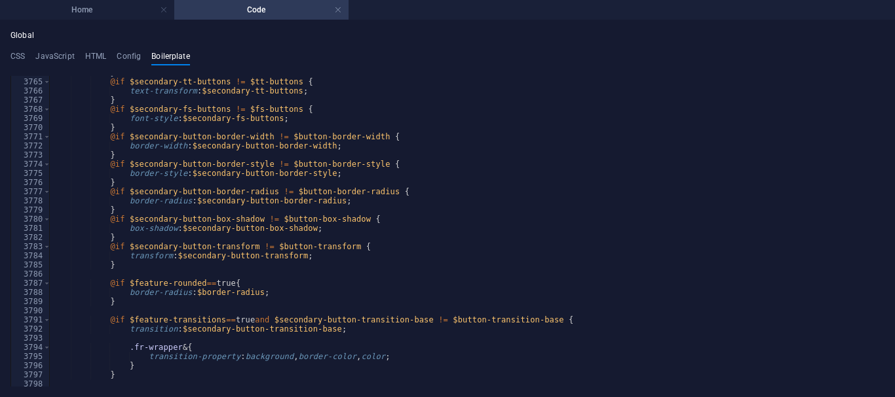
scroll to position [19410, 0]
click at [339, 7] on link at bounding box center [338, 10] width 8 height 12
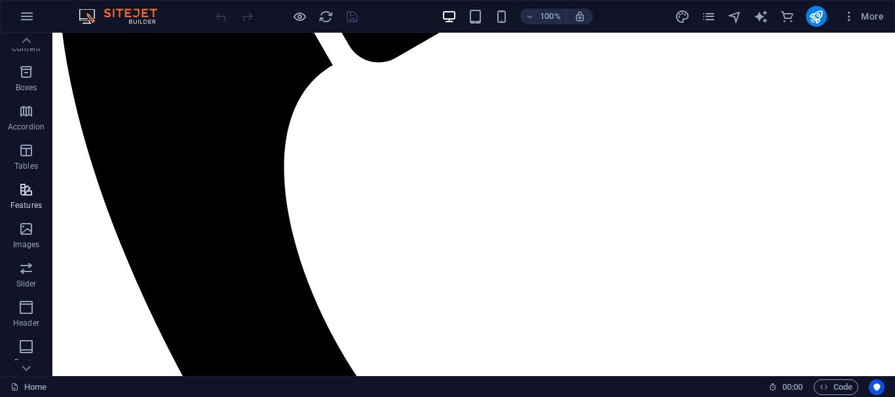
scroll to position [0, 0]
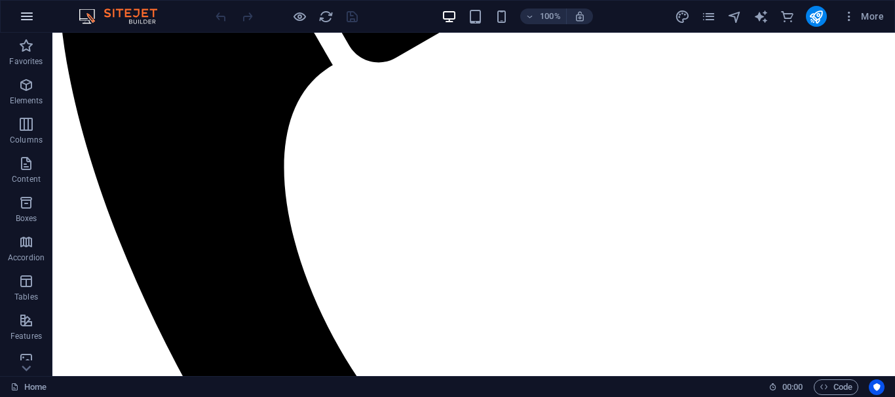
click at [25, 13] on icon "button" at bounding box center [27, 17] width 16 height 16
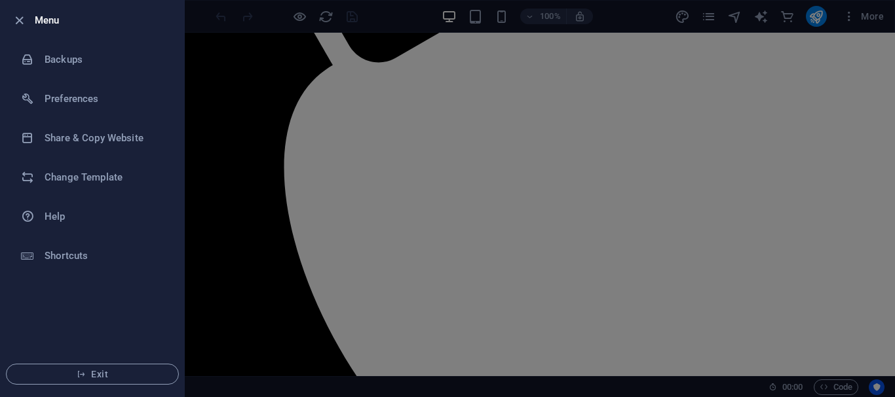
click at [570, 176] on div at bounding box center [447, 198] width 895 height 397
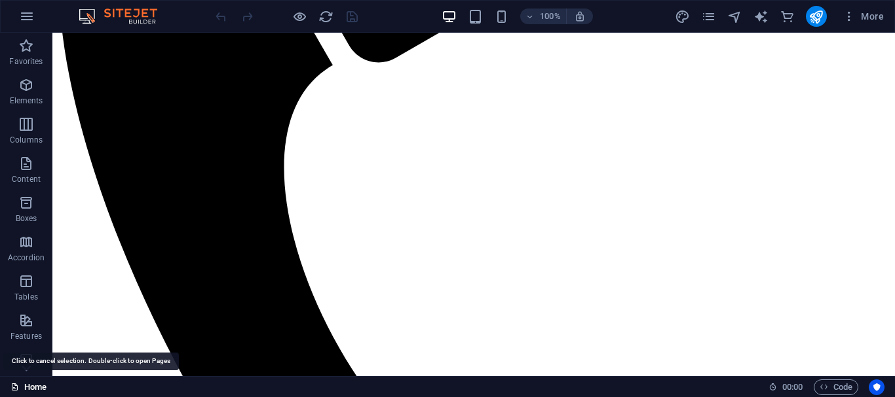
click at [31, 389] on link "Home" at bounding box center [28, 388] width 36 height 16
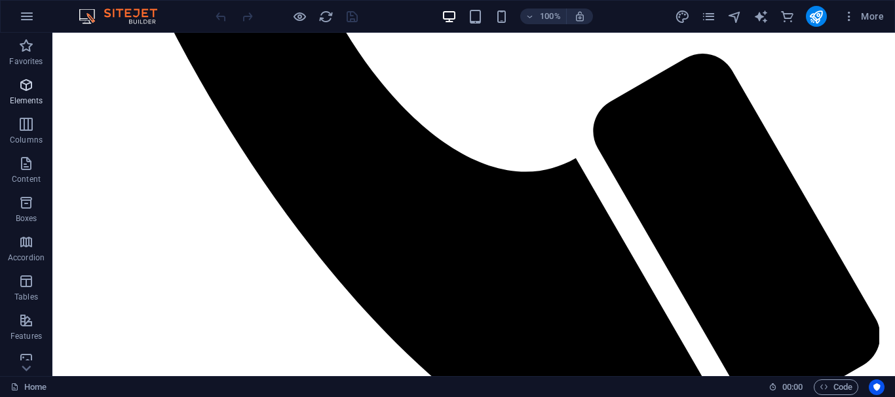
click at [18, 79] on icon "button" at bounding box center [26, 85] width 16 height 16
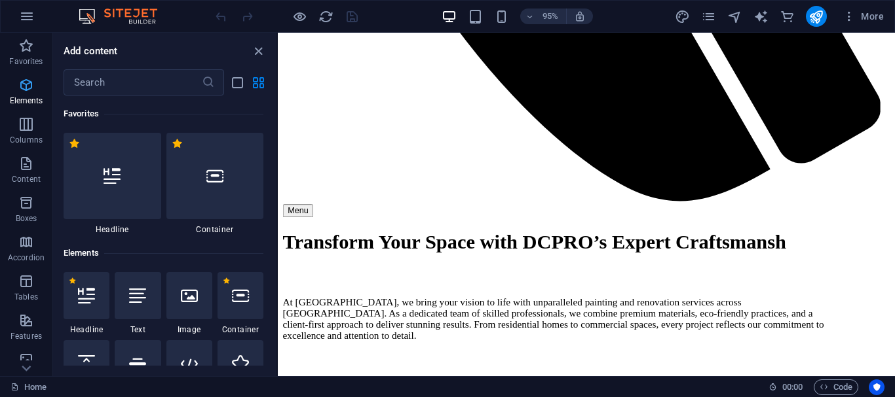
click at [26, 80] on icon "button" at bounding box center [26, 85] width 16 height 16
click at [35, 17] on button "button" at bounding box center [26, 16] width 31 height 31
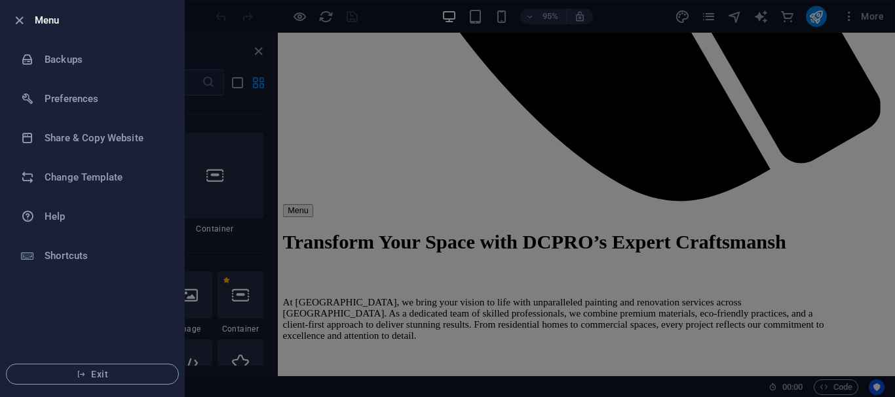
click at [125, 305] on ul "Menu Backups Preferences Share & Copy Website Change Template Help Shortcuts Ex…" at bounding box center [92, 199] width 183 height 396
click at [94, 137] on h6 "Share & Copy Website" at bounding box center [105, 138] width 121 height 16
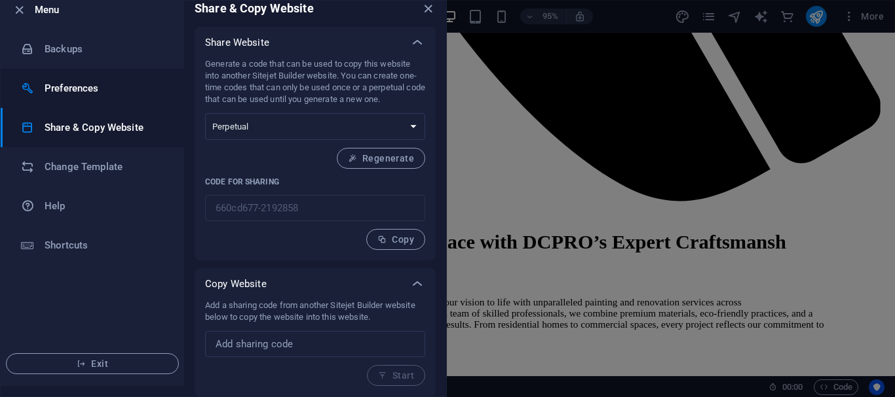
scroll to position [0, 0]
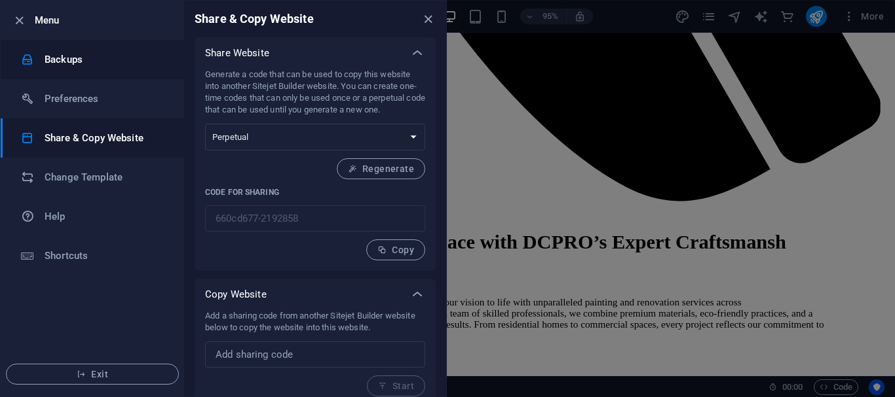
click at [59, 54] on h6 "Backups" at bounding box center [105, 60] width 121 height 16
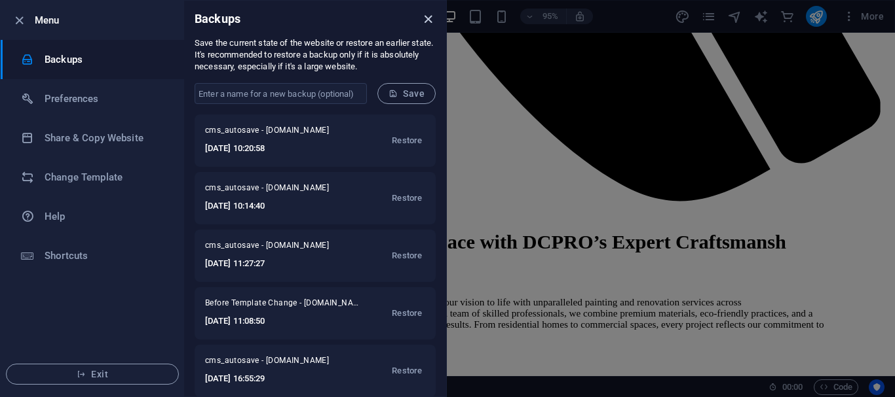
click at [427, 19] on icon "close" at bounding box center [427, 19] width 15 height 15
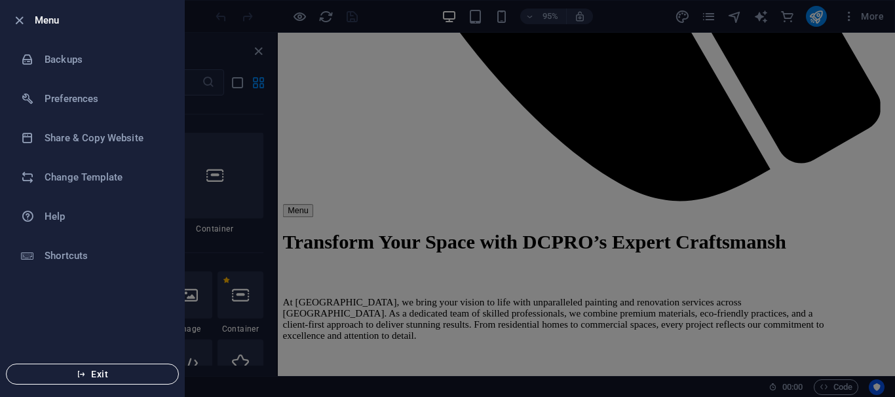
click at [96, 377] on span "Exit" at bounding box center [92, 374] width 151 height 10
